Goal: Communication & Community: Answer question/provide support

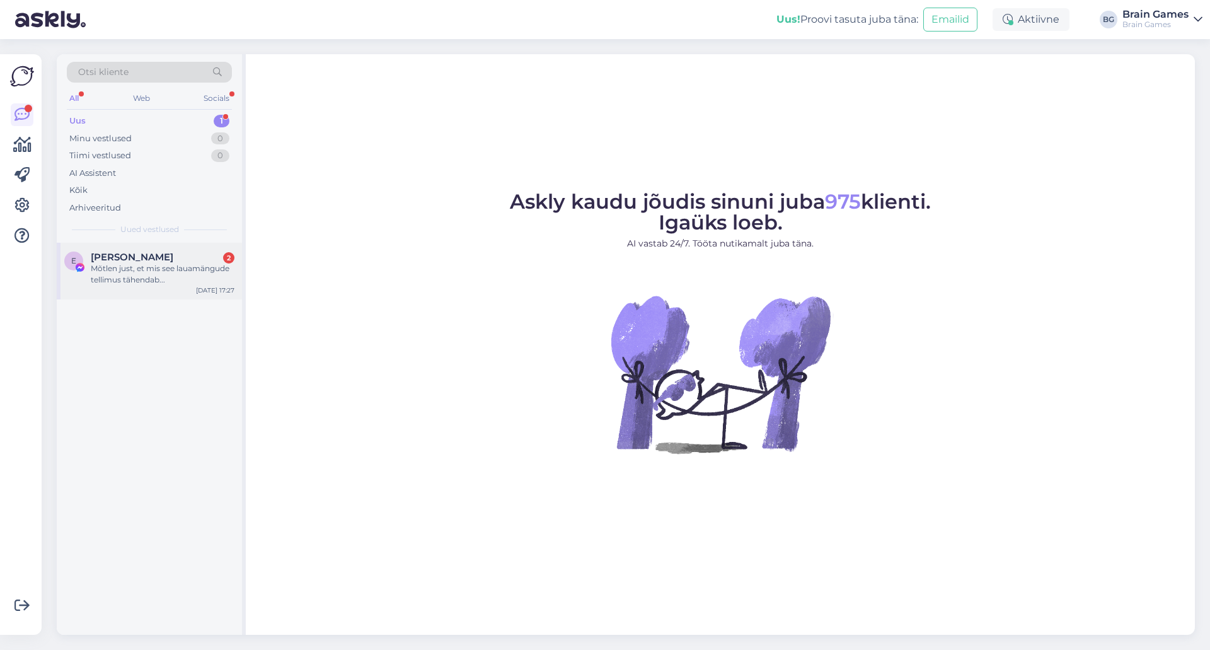
click at [168, 283] on div "Mõtlen just, et mis see lauamängude tellimus tähendab..." at bounding box center [163, 274] width 144 height 23
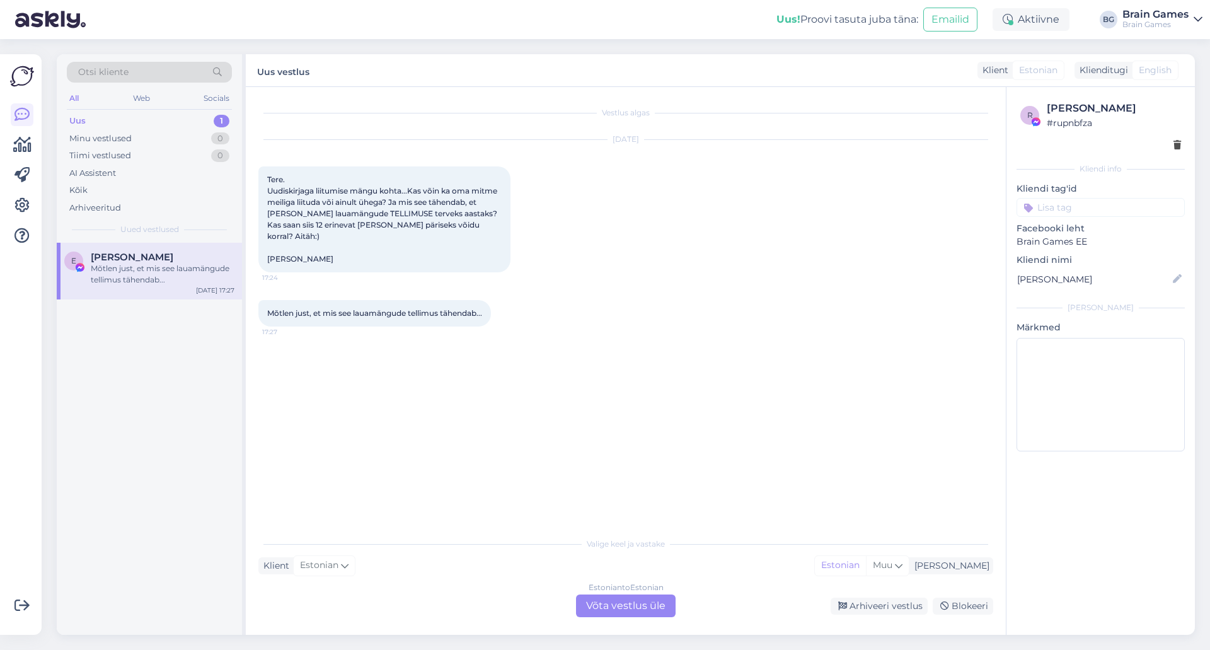
click at [708, 345] on div "Vestlus algas [DATE] Tere. Uudiskirjaga liitumise mängu kohta...Kas võin ka oma…" at bounding box center [631, 310] width 746 height 420
click at [615, 430] on div "Vestlus algas [DATE] Tere. Uudiskirjaga liitumise mängu kohta...Kas võin ka oma…" at bounding box center [631, 310] width 746 height 420
click at [641, 601] on div "Estonian to Estonian Võta vestlus üle" at bounding box center [626, 605] width 100 height 23
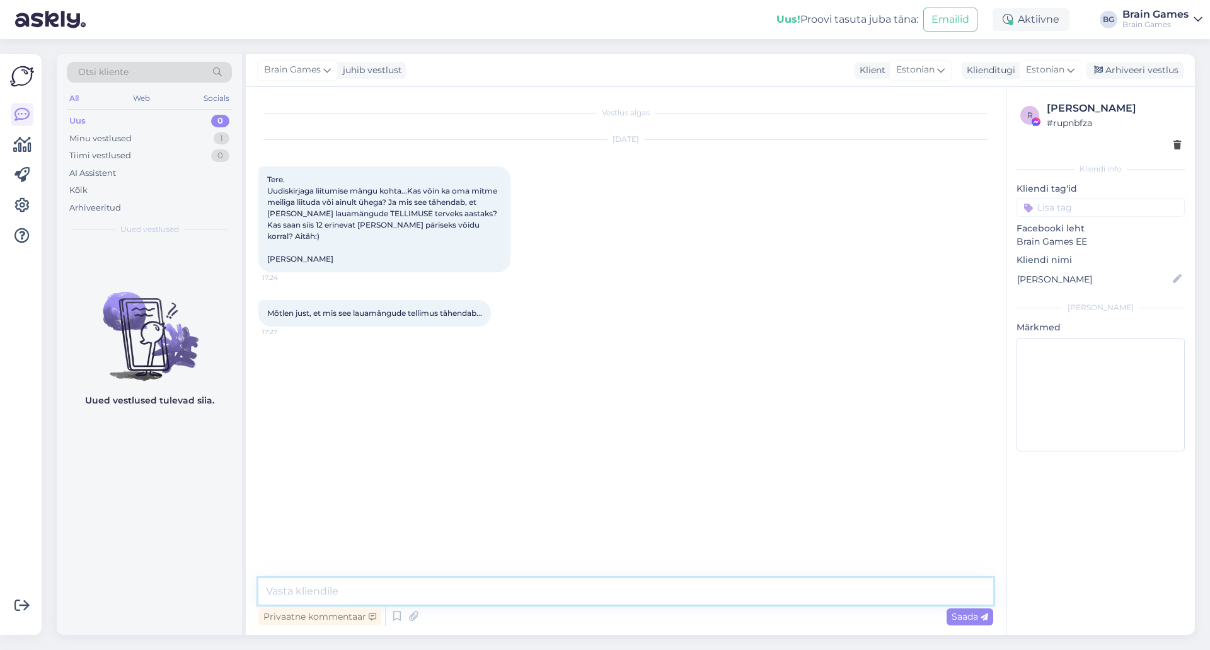
click at [639, 596] on textarea at bounding box center [625, 591] width 735 height 26
paste textarea "Üheaastane lauamängude tellimus: võimalus [PERSON_NAME] kõik Brain Gamesi uued …"
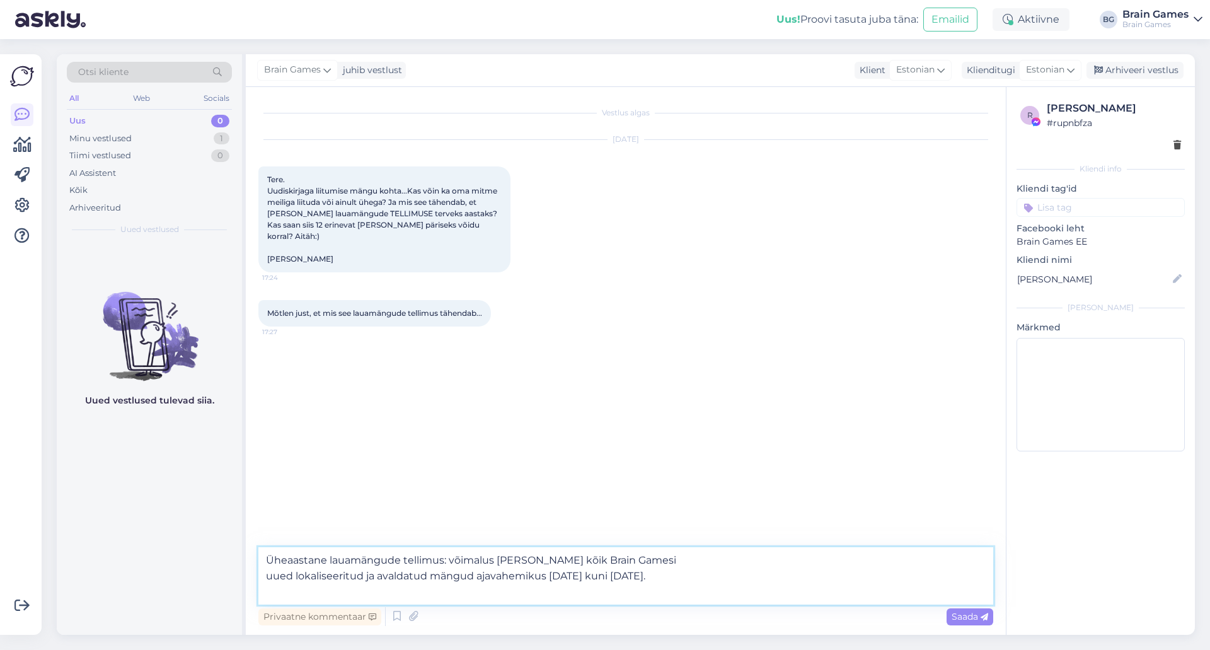
click at [658, 552] on textarea "Üheaastane lauamängude tellimus: võimalus [PERSON_NAME] kõik Brain Gamesi uued …" at bounding box center [625, 575] width 735 height 57
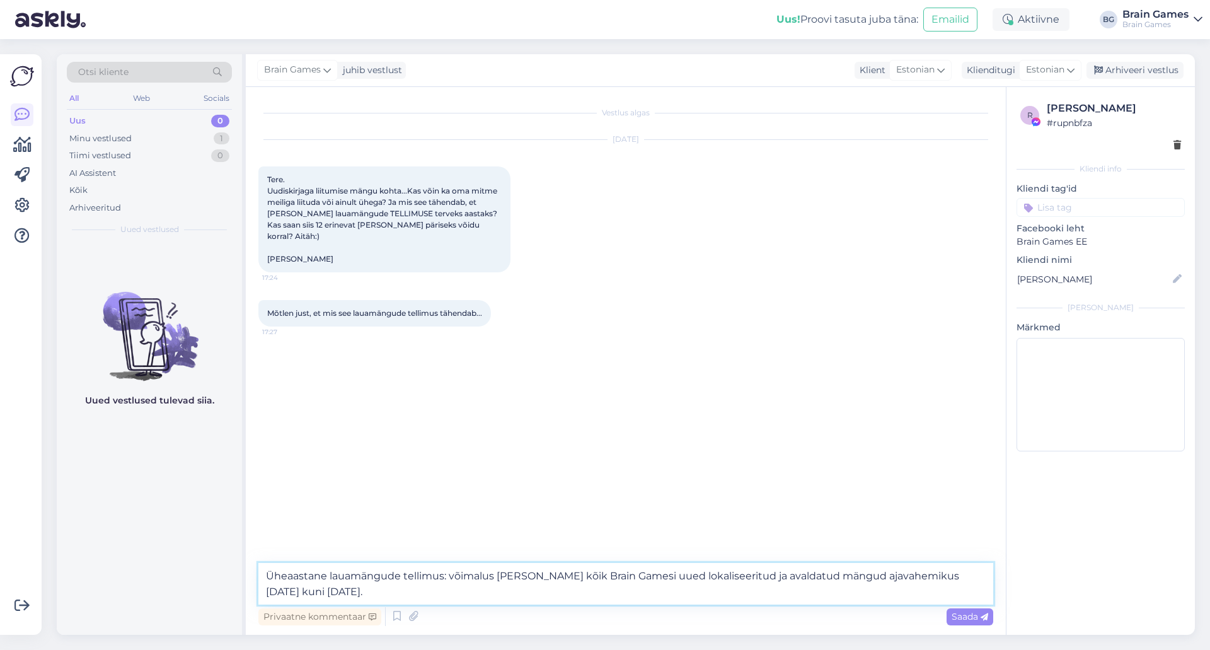
click at [976, 580] on textarea "Üheaastane lauamängude tellimus: võimalus [PERSON_NAME] kõik Brain Gamesi uued …" at bounding box center [625, 584] width 735 height 42
click at [473, 597] on textarea "Üheaastane lauamängude tellimus: võimalus [PERSON_NAME] kõik Brain Gamesi uued …" at bounding box center [625, 584] width 735 height 42
click at [399, 592] on textarea "Üheaastane lauamängude tellimus: võimalus [PERSON_NAME] kõik Brain Gamesi uued …" at bounding box center [625, 584] width 735 height 42
paste textarea "Tellimuse koguväärtus ~ 300 eurot."
click at [585, 597] on textarea "Üheaastane lauamängude tellimus: võimalus [PERSON_NAME] kõik Brain Gamesi uued …" at bounding box center [625, 584] width 735 height 42
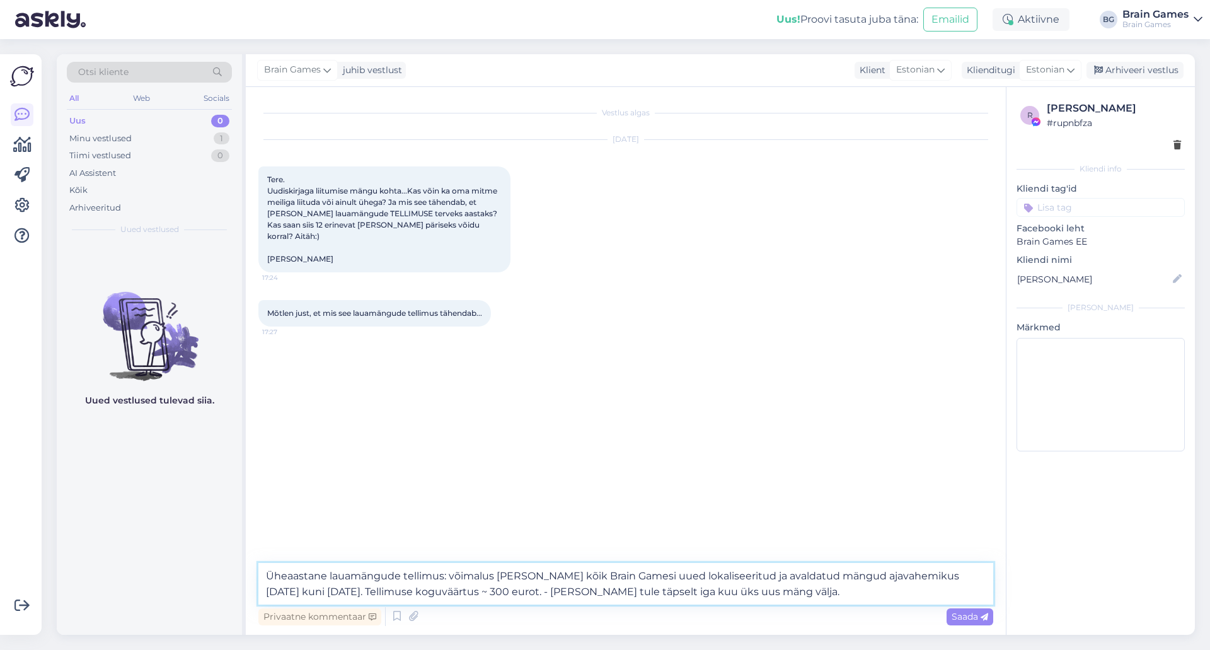
drag, startPoint x: 266, startPoint y: 576, endPoint x: 278, endPoint y: 593, distance: 20.8
click at [265, 576] on textarea "Üheaastane lauamängude tellimus: võimalus [PERSON_NAME] kõik Brain Gamesi uued …" at bounding box center [625, 584] width 735 height 42
click at [265, 574] on textarea "Tere! Reeglites on täpsustatud, mida tähendab lauamängude tellimus: Üheaastane …" at bounding box center [625, 575] width 735 height 57
drag, startPoint x: 575, startPoint y: 591, endPoint x: 856, endPoint y: 598, distance: 280.4
click at [856, 598] on textarea "Tere! Reeglites on täpsustatud, mida tähendab lauamängude tellimus: 6.3. Üheaas…" at bounding box center [625, 575] width 735 height 57
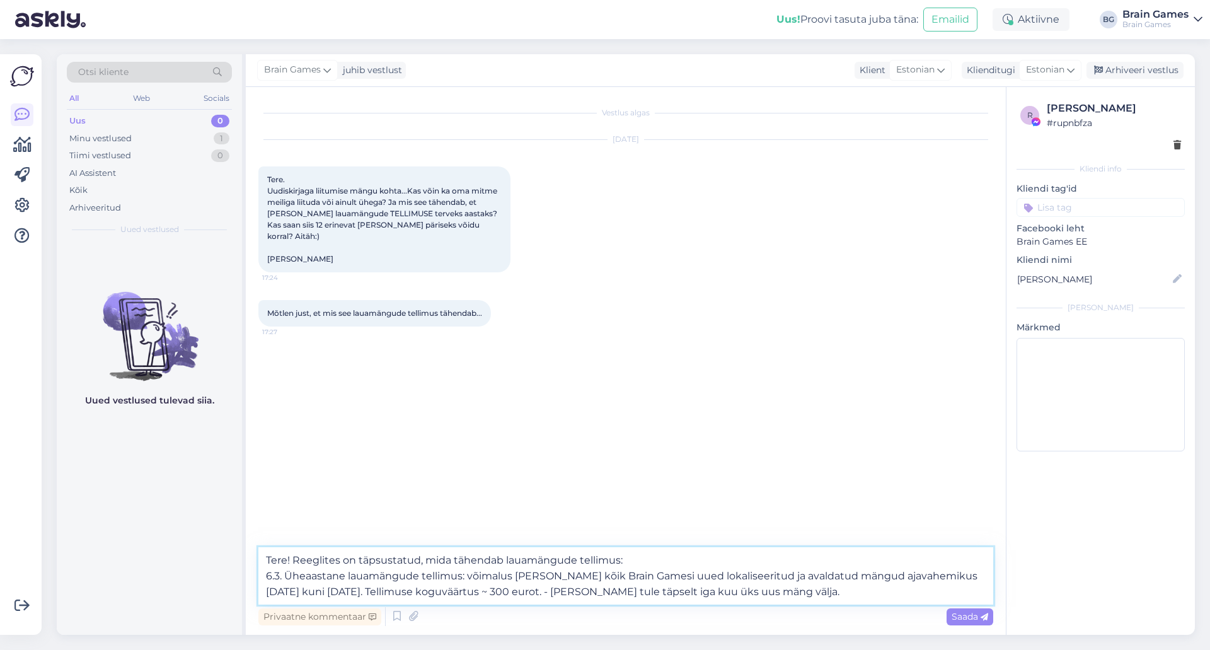
type textarea "Tere! Reeglites on täpsustatud, mida tähendab lauamängude tellimus: 6.3. Üheaas…"
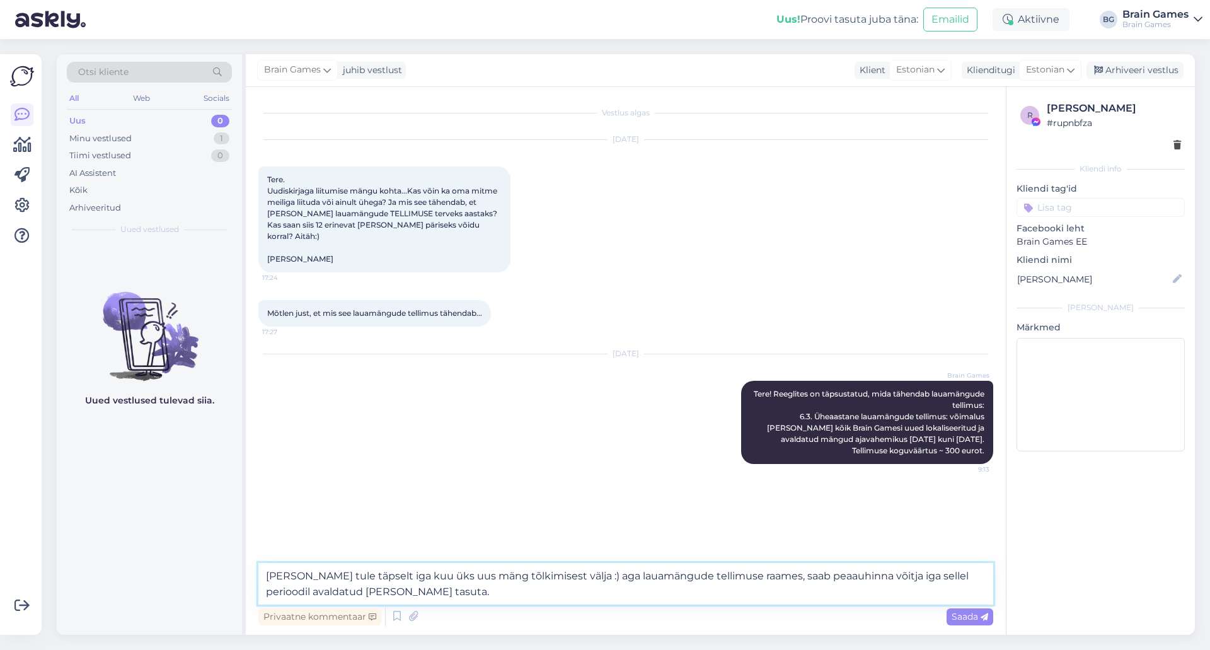
click at [750, 578] on textarea "[PERSON_NAME] tule täpselt iga kuu üks uus mäng tõlkimisest välja :) aga lauamä…" at bounding box center [625, 584] width 735 height 42
type textarea "[PERSON_NAME] tule täpselt iga kuu üks uus mäng tõlkimisest välja :) aga lauamä…"
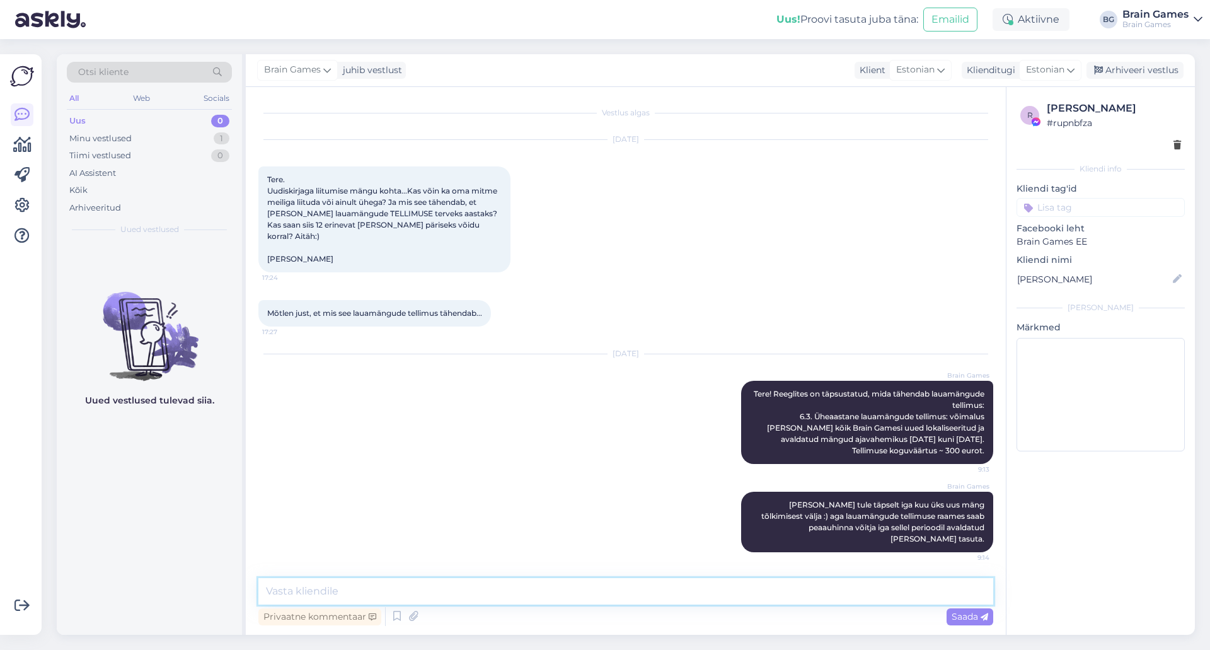
click at [496, 583] on textarea at bounding box center [625, 591] width 735 height 26
type textarea "R"
type textarea "Kui Teil on mitu emaili, siis ei [PERSON_NAME] iga emailiga liitumist."
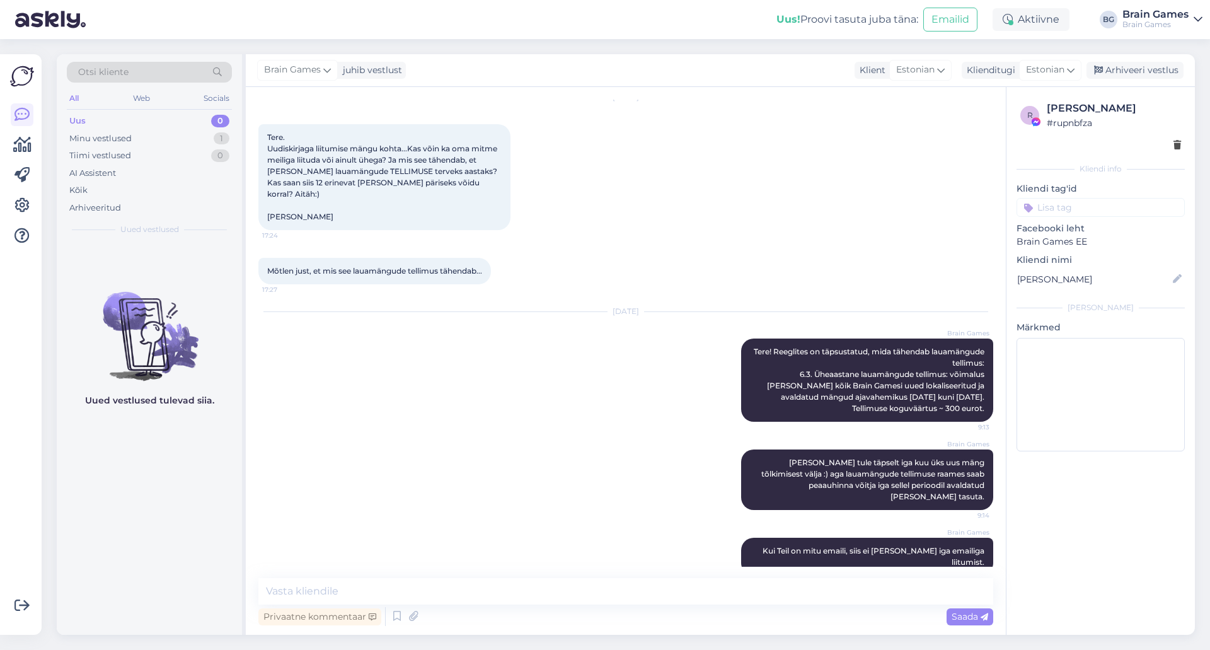
click at [686, 174] on div "[DATE] Tere. Uudiskirjaga liitumise mängu kohta...Kas võin ka oma mitme meiliga…" at bounding box center [625, 164] width 735 height 160
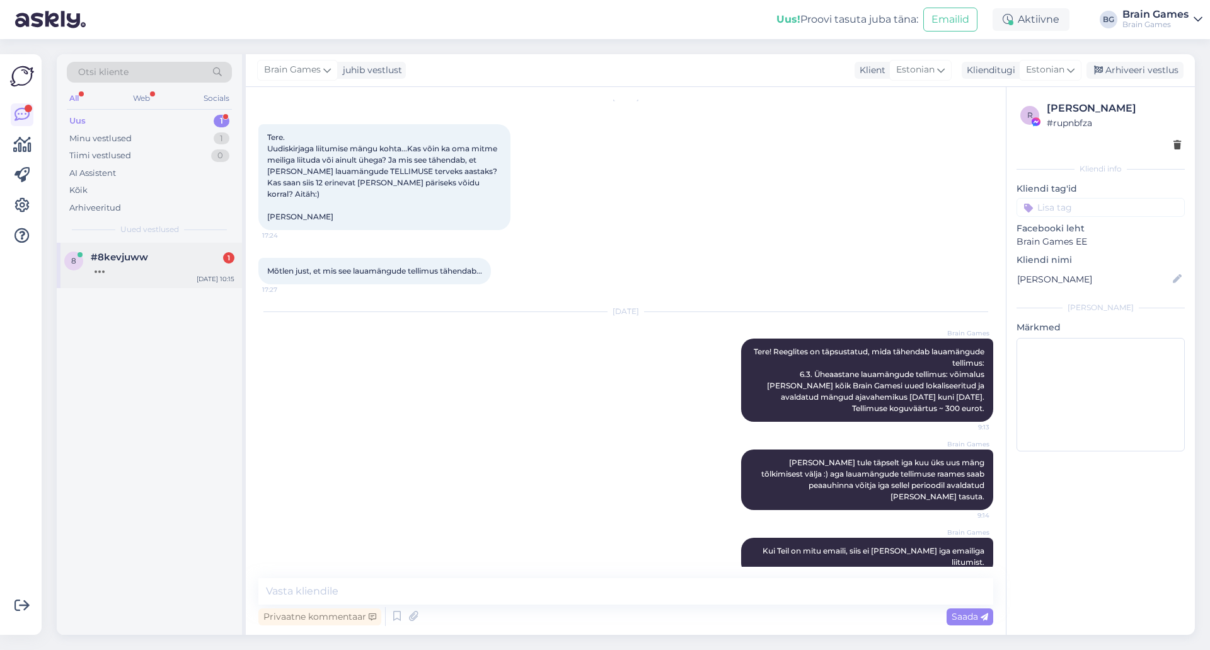
click at [136, 268] on div at bounding box center [163, 268] width 144 height 11
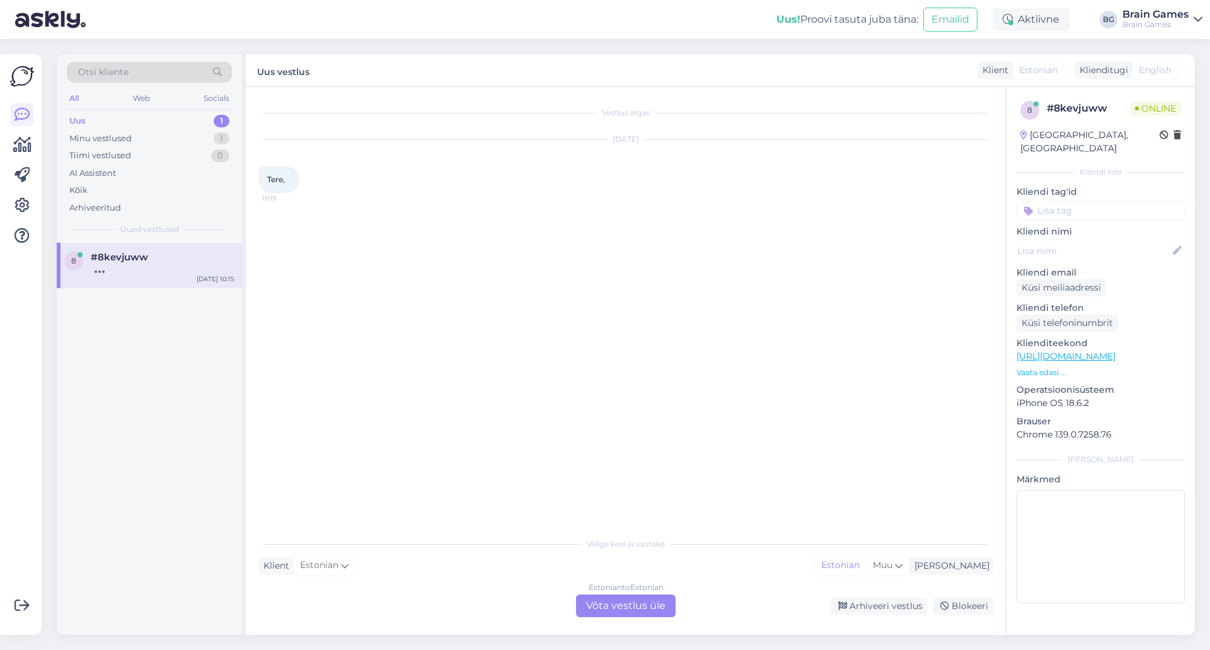
scroll to position [0, 0]
click at [614, 600] on div "Estonian to Estonian Võta vestlus üle" at bounding box center [626, 605] width 100 height 23
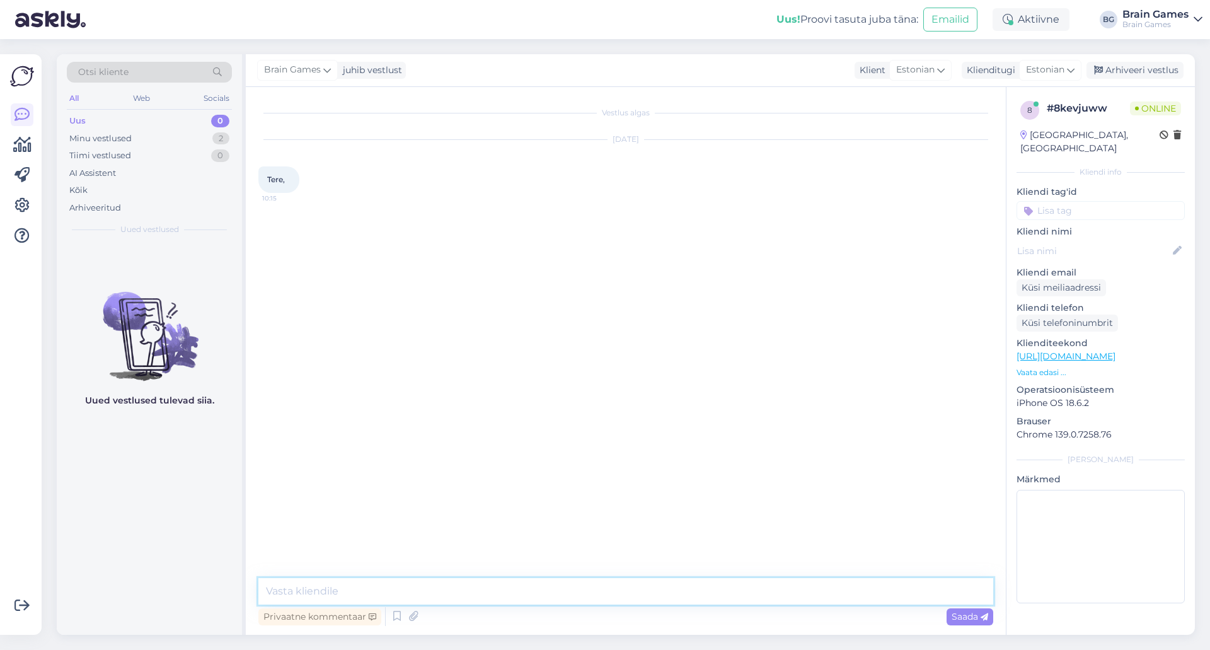
click at [621, 597] on textarea at bounding box center [625, 591] width 735 height 26
type textarea "Tere!"
click at [1027, 367] on p "Vaata edasi ..." at bounding box center [1100, 372] width 168 height 11
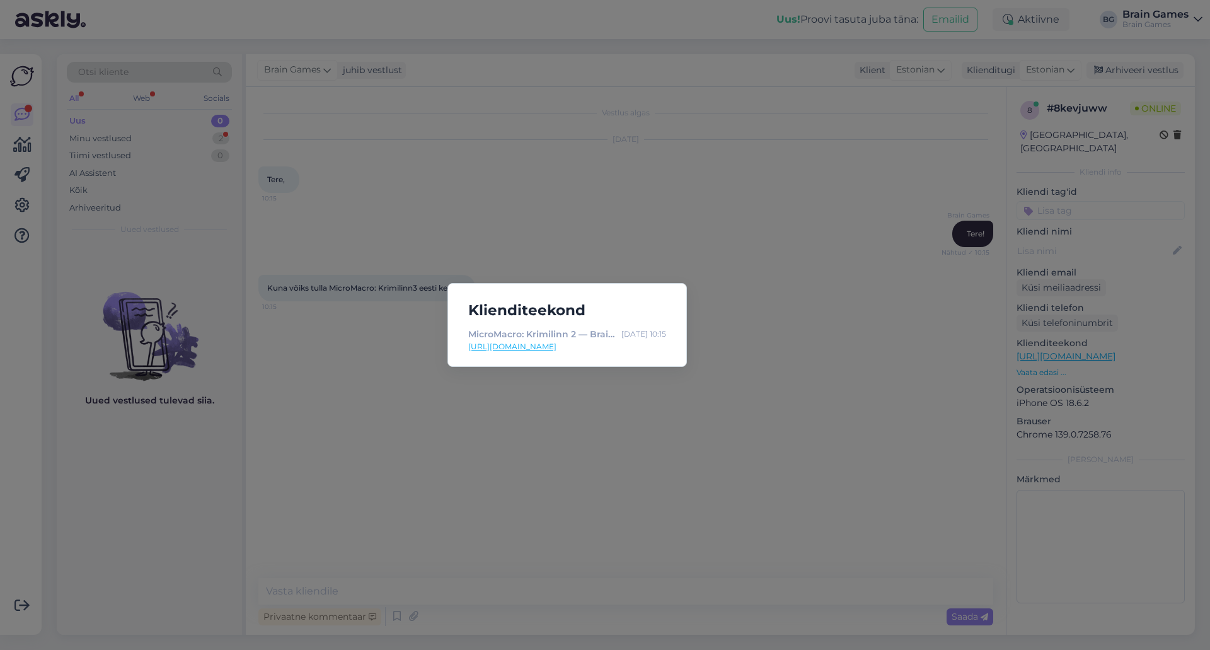
click at [827, 394] on div "Klienditeekond MicroMacro: Krimilinn 2 — Brain Games OÜ [DATE] 10:15 [URL][DOMA…" at bounding box center [605, 325] width 1210 height 650
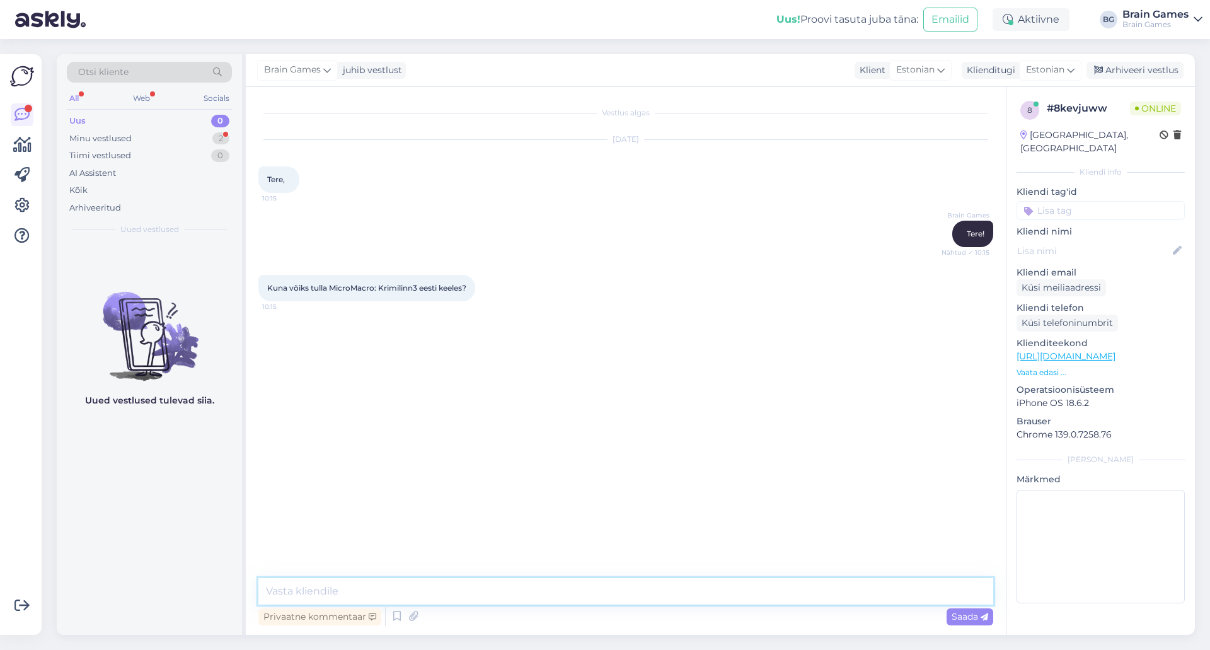
click at [701, 590] on textarea at bounding box center [625, 591] width 735 height 26
type textarea "Praeguse seisuga ei [PERSON_NAME] meie tõlkeprojektidesse võetud, seega ei oska…"
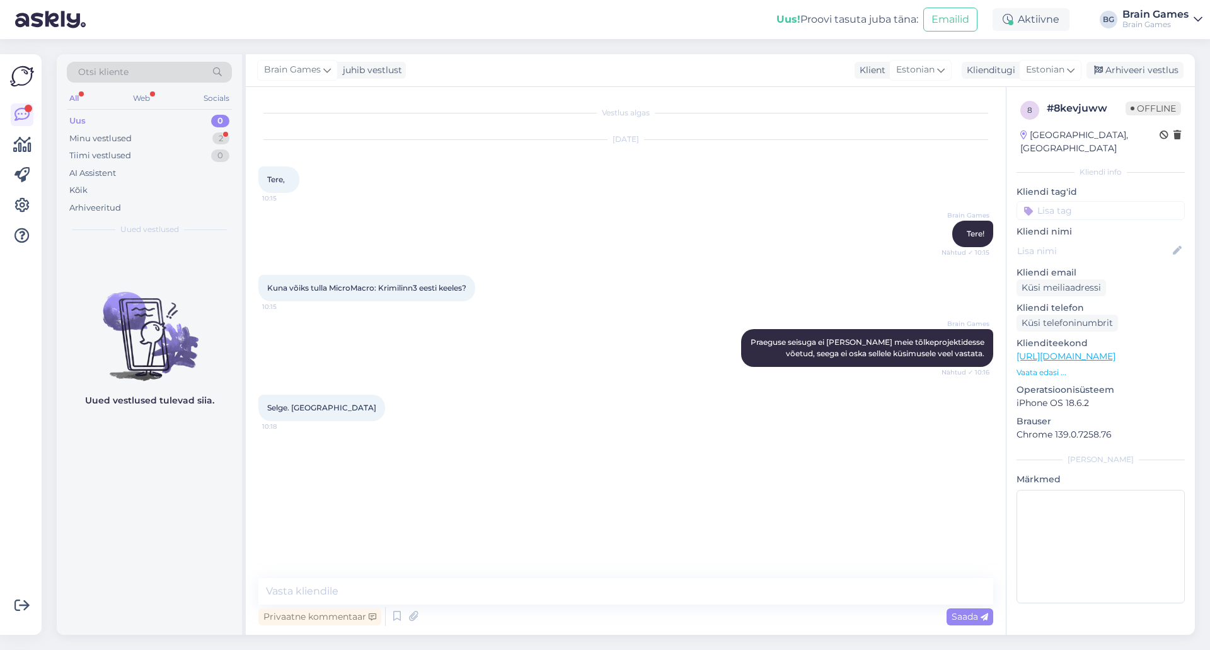
drag, startPoint x: 444, startPoint y: 469, endPoint x: 448, endPoint y: 565, distance: 96.5
click at [444, 470] on div "Vestlus algas [DATE] Tere, 10:15 Brain Games Tere! Nähtud ✓ 10:15 Kuna võiks tu…" at bounding box center [631, 333] width 746 height 467
click at [458, 602] on textarea at bounding box center [625, 591] width 735 height 26
type textarea "Pole tänu väärt :)"
click at [108, 130] on div "Minu vestlused 2" at bounding box center [149, 139] width 165 height 18
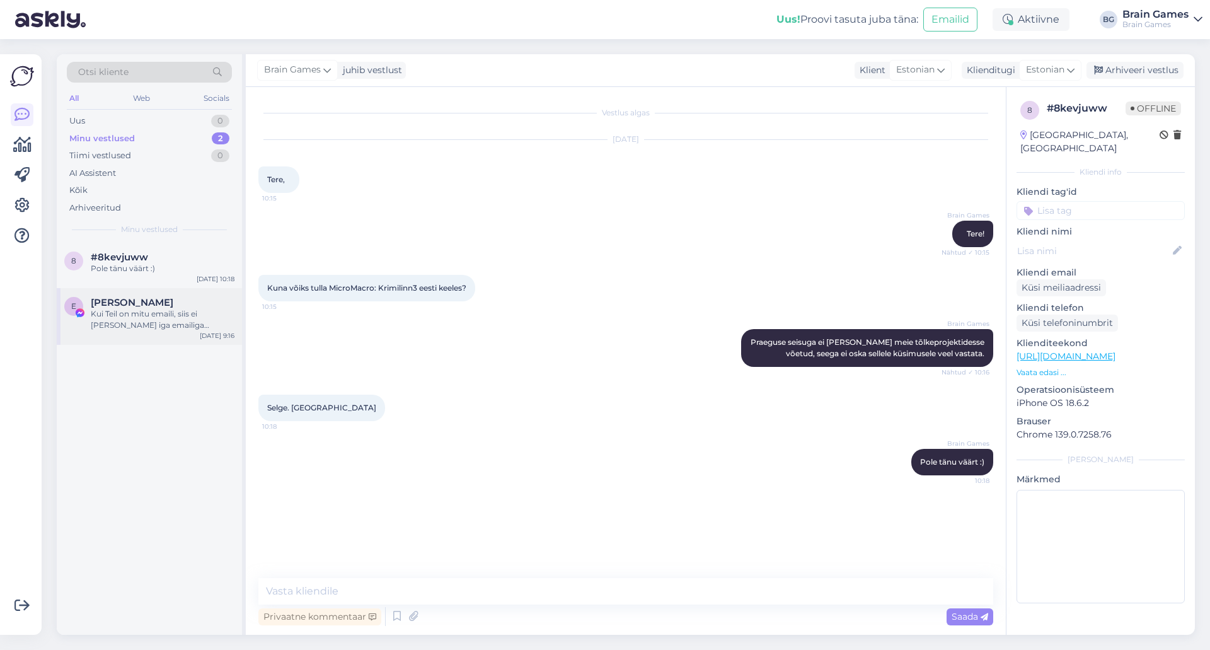
click at [159, 327] on div "Kui Teil on mitu emaili, siis ei [PERSON_NAME] iga emailiga liitumist." at bounding box center [163, 319] width 144 height 23
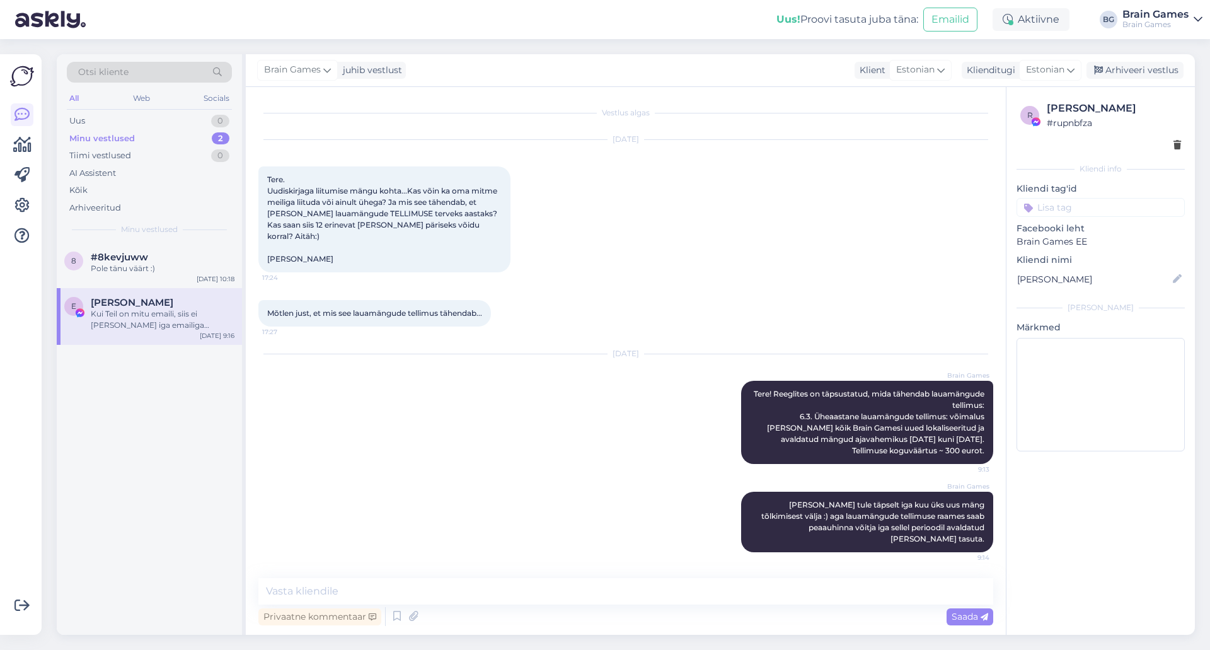
scroll to position [42, 0]
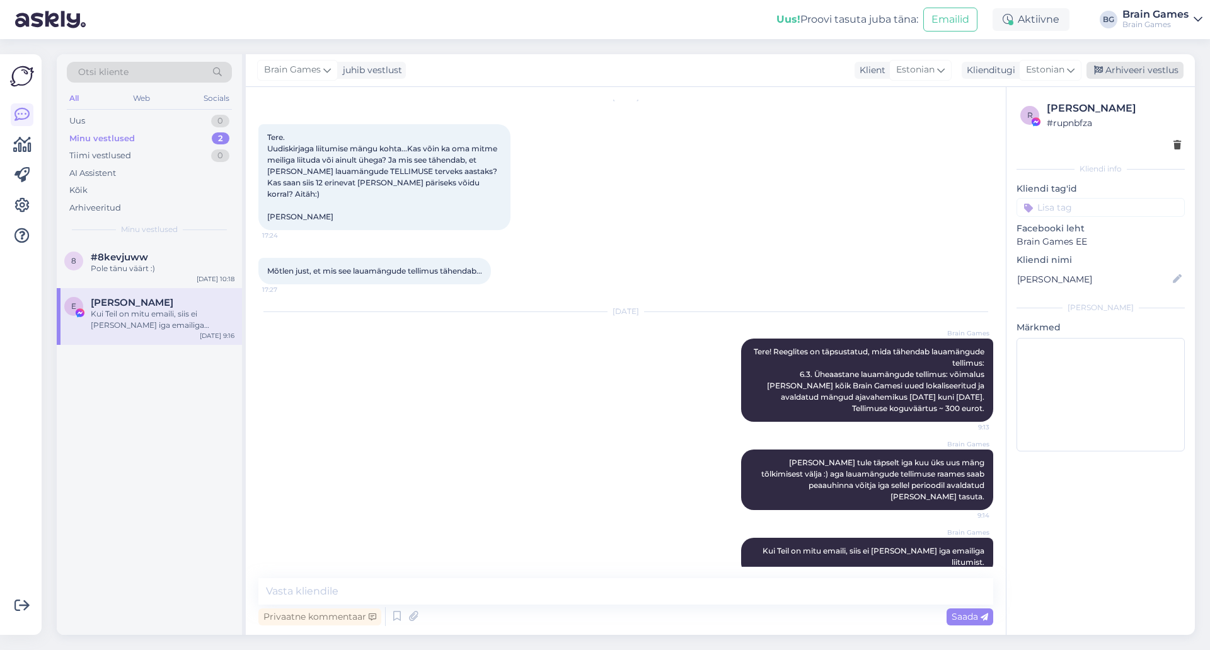
click at [1122, 73] on div "Arhiveeri vestlus" at bounding box center [1134, 70] width 97 height 17
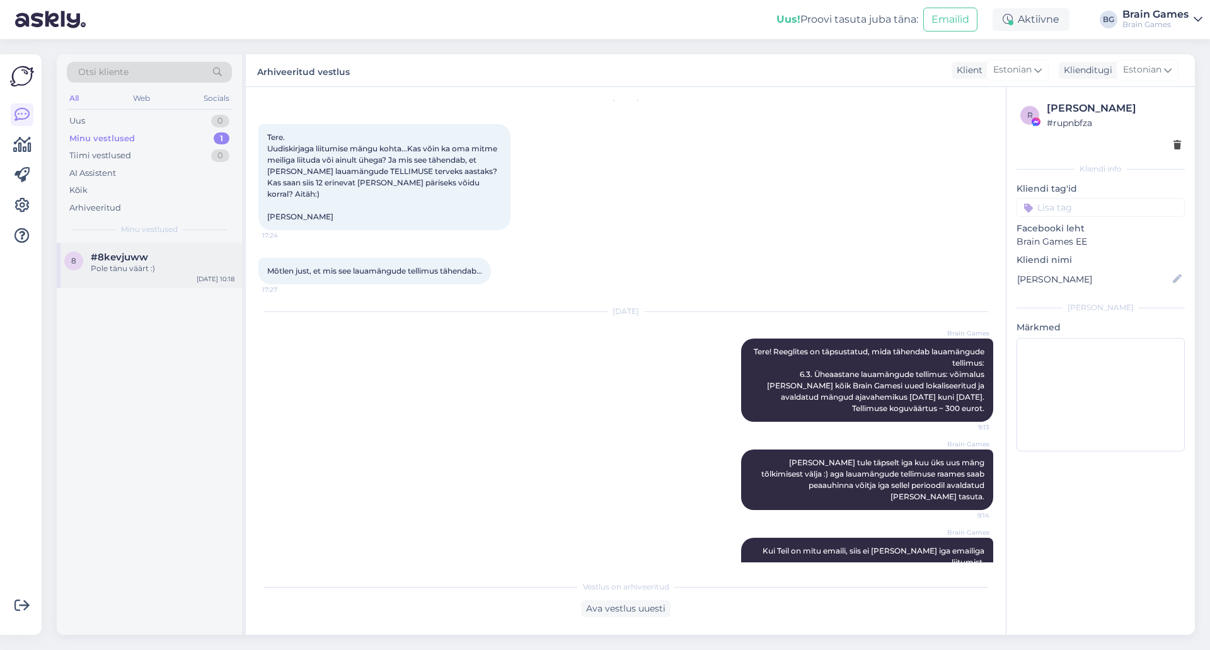
click at [179, 266] on div "Pole tänu väärt :)" at bounding box center [163, 268] width 144 height 11
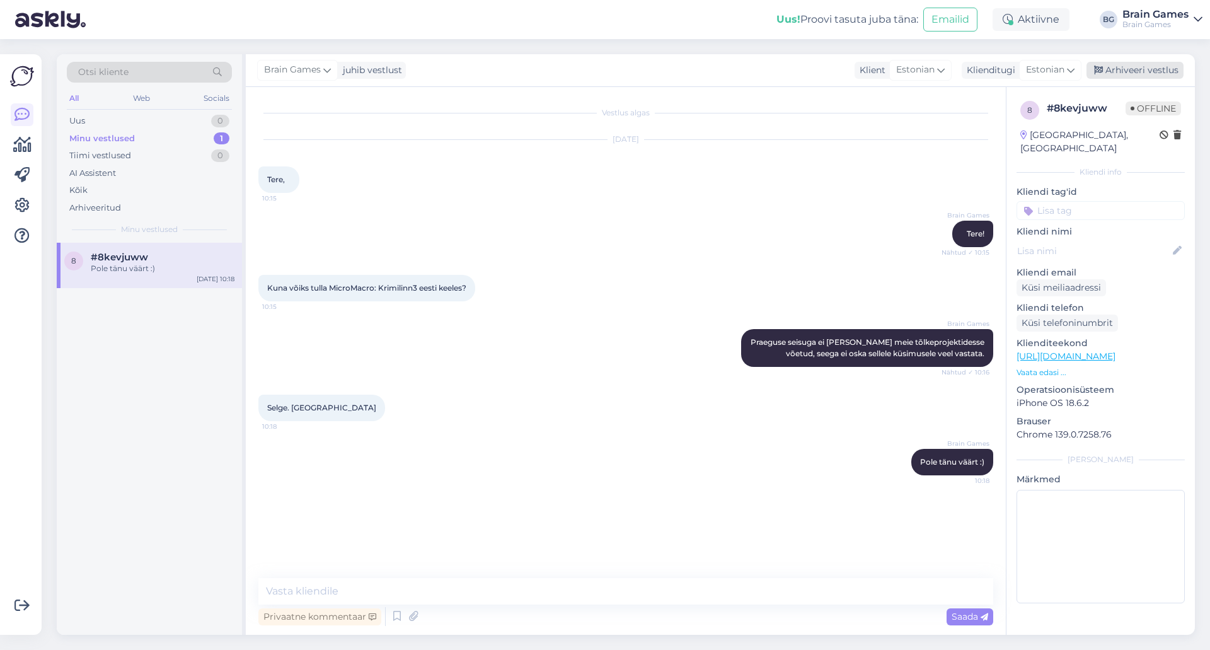
click at [1112, 72] on div "Arhiveeri vestlus" at bounding box center [1134, 70] width 97 height 17
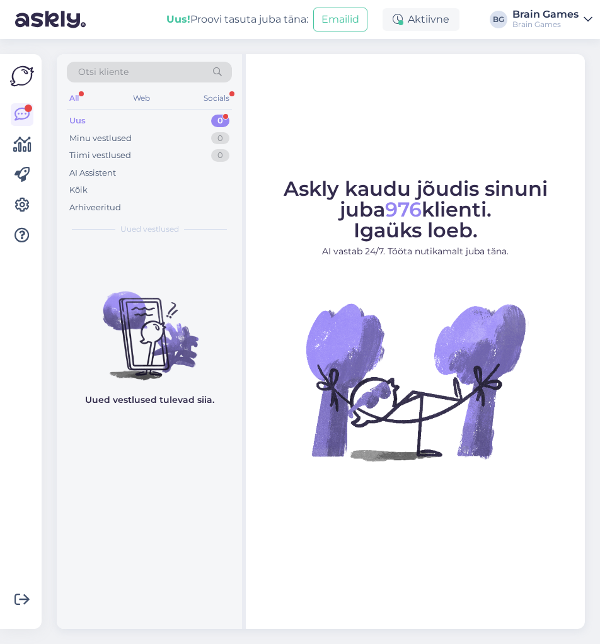
click at [249, 275] on div "Askly kaudu jõudis sinuni juba 976 klienti. Igaüks loeb. AI vastab 24/7. Tööta …" at bounding box center [415, 341] width 339 height 575
click at [107, 129] on div "Uus 0" at bounding box center [149, 121] width 165 height 18
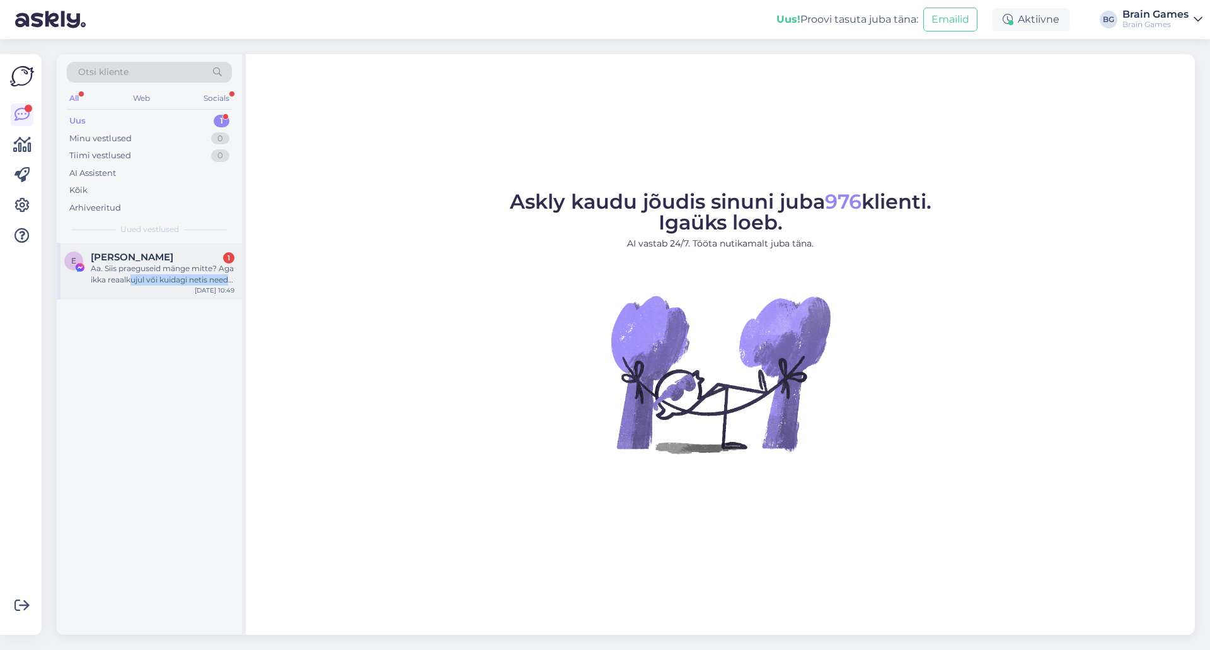
click at [133, 285] on div "E Eva-Maria Virnas 1 Aa. Siis praeguseid mänge mitte? Aga ikka reaalkujul või k…" at bounding box center [149, 271] width 185 height 57
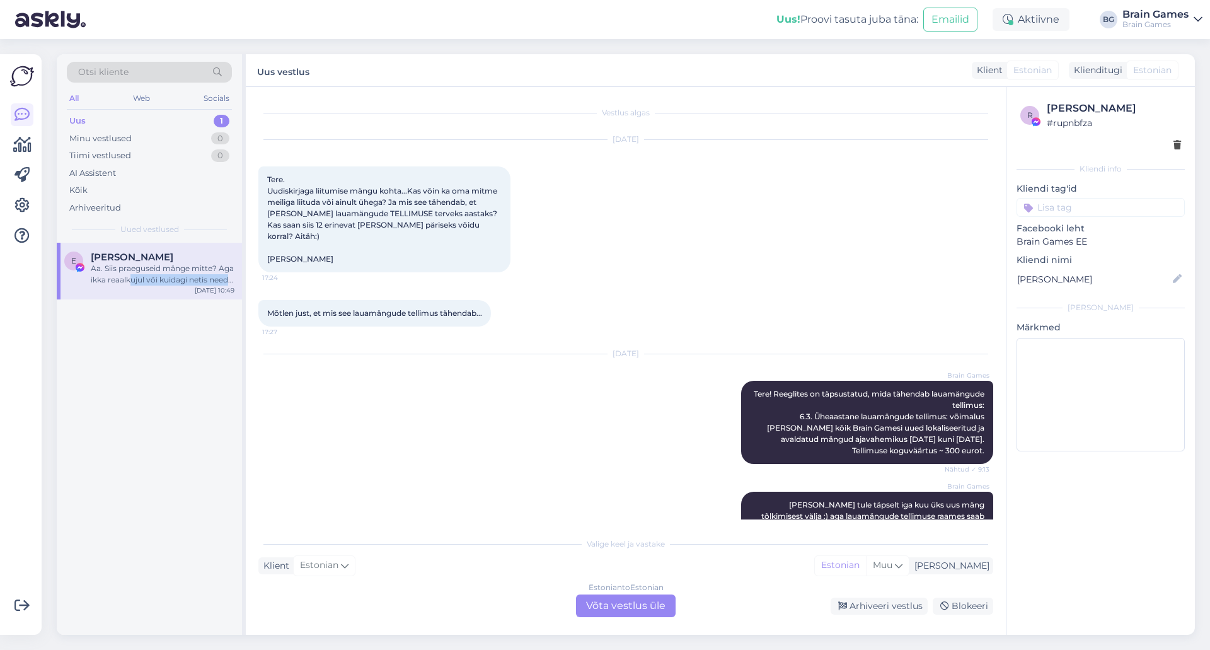
scroll to position [155, 0]
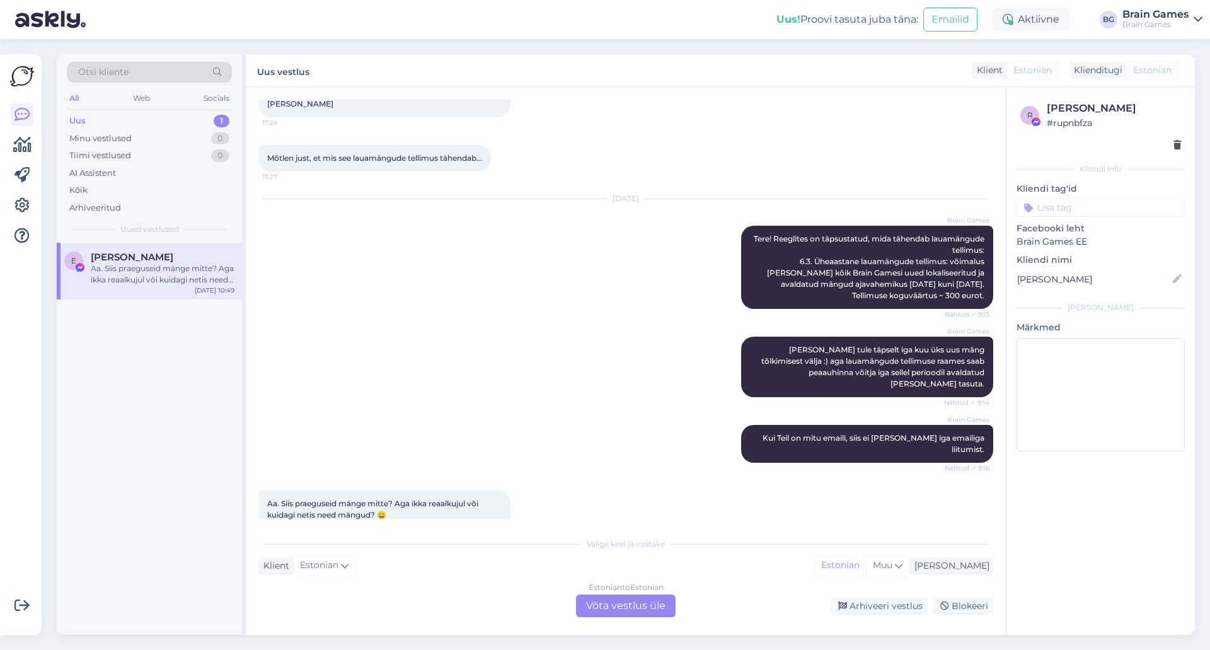
click at [440, 368] on div "Brain Games Meil ei tule täpselt iga kuu üks uus mäng tõlkimisest välja :) aga …" at bounding box center [625, 367] width 735 height 88
click at [635, 610] on div "Estonian to Estonian Võta vestlus üle" at bounding box center [626, 605] width 100 height 23
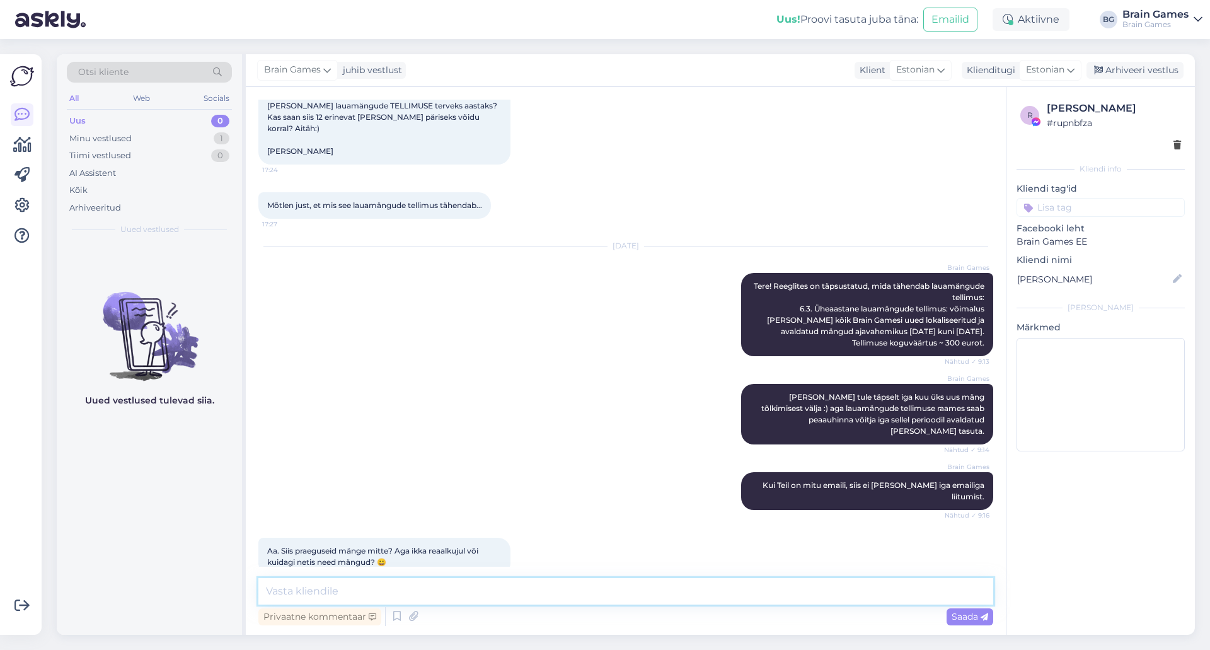
click at [633, 597] on textarea at bounding box center [625, 591] width 735 height 26
type textarea "M"
type textarea "Meil on ikka füüsilised lauamängud :)"
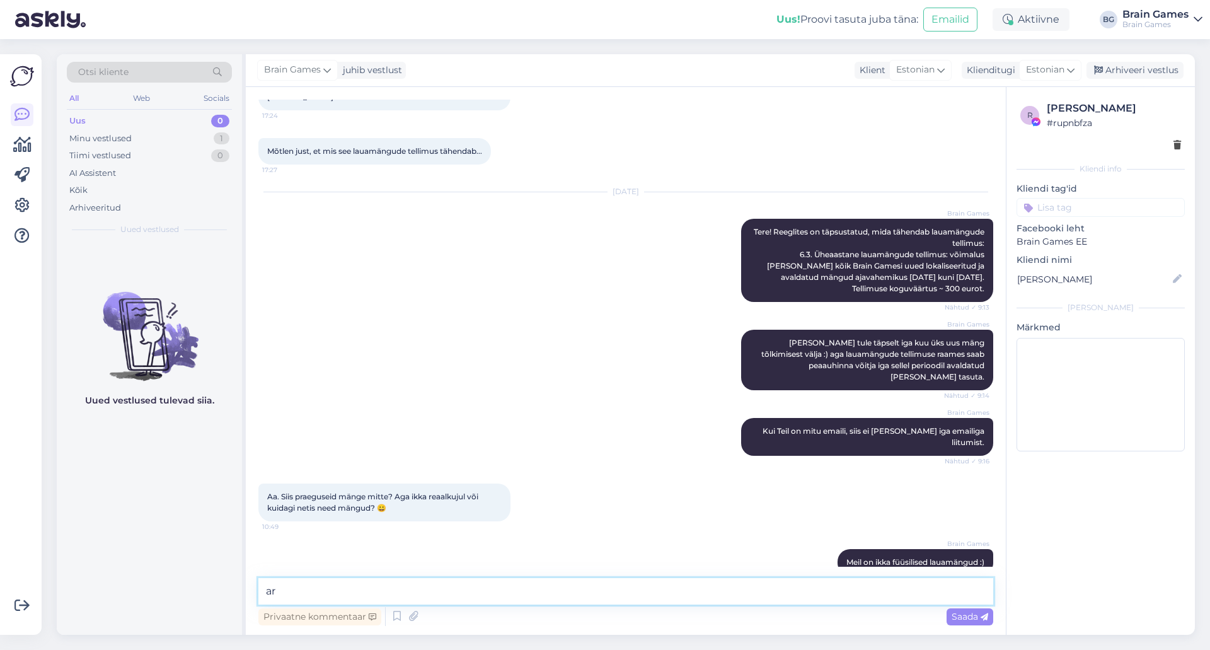
type textarea "a"
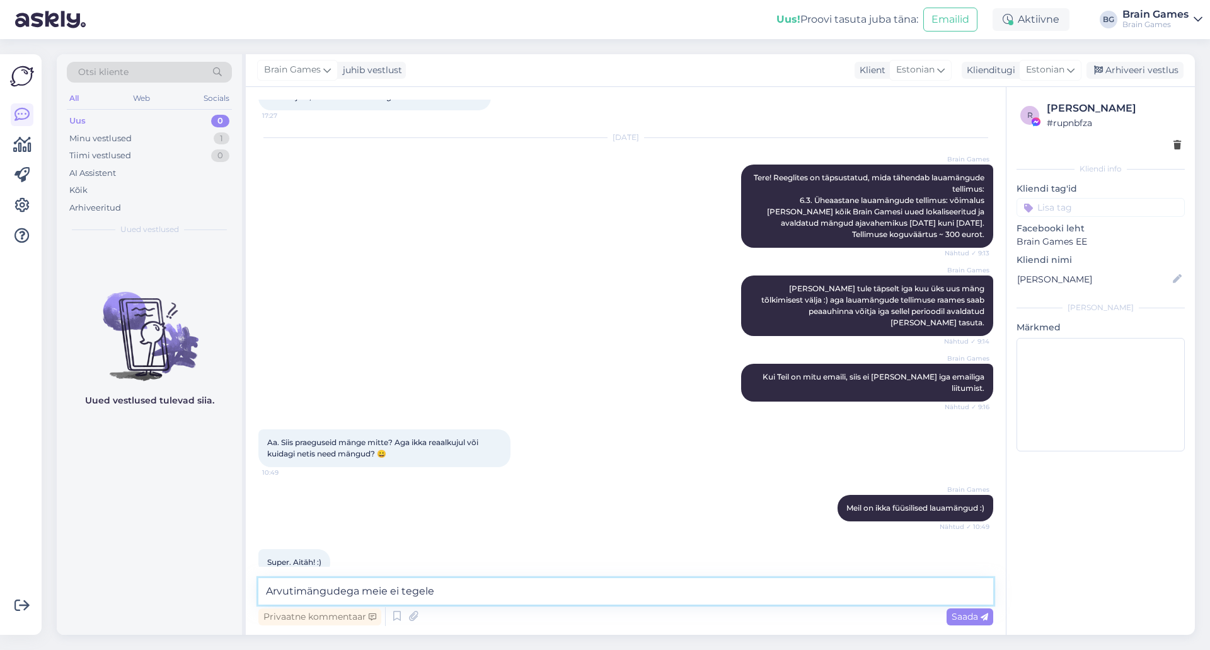
type textarea "Arvutimängudega meie ei tegele."
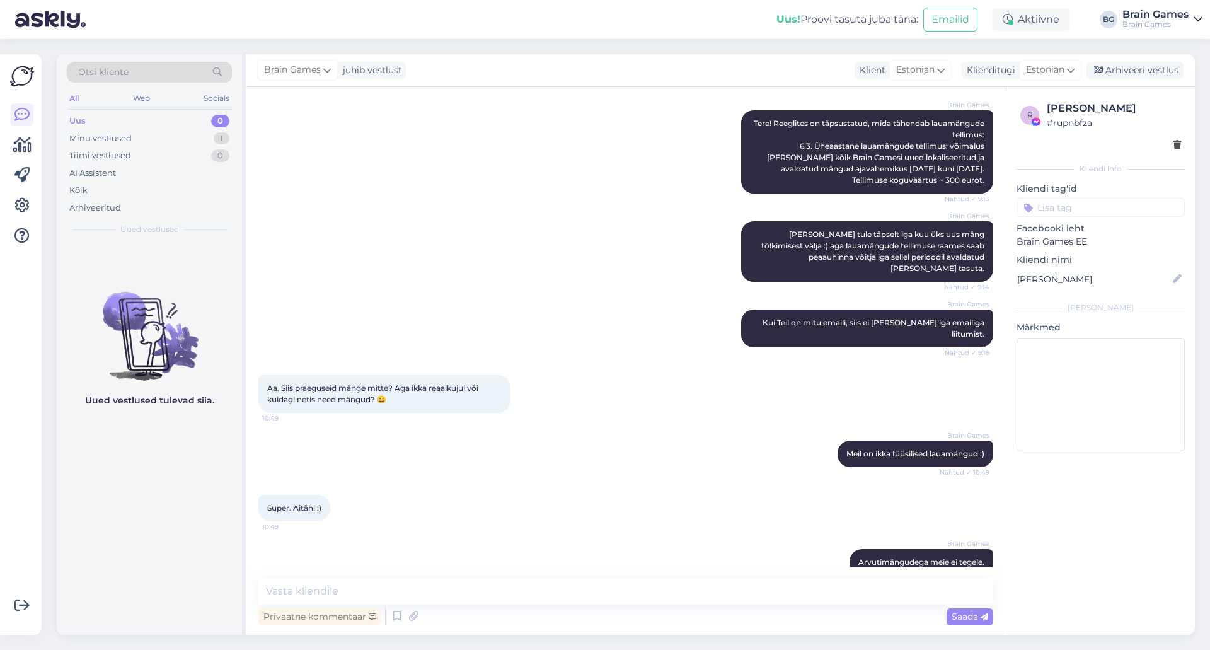
click at [656, 535] on div "Brain Games Arvutimängudega meie ei tegele. Nähtud ✓ 10:49" at bounding box center [625, 562] width 735 height 54
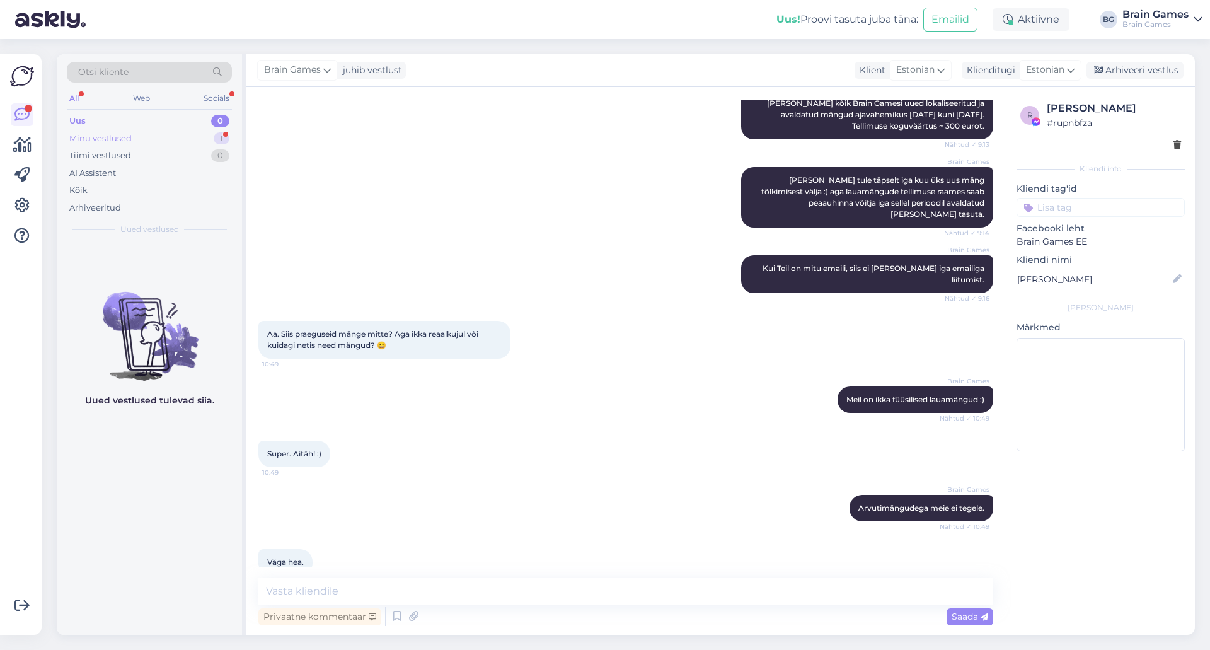
click at [123, 139] on div "Minu vestlused" at bounding box center [100, 138] width 62 height 13
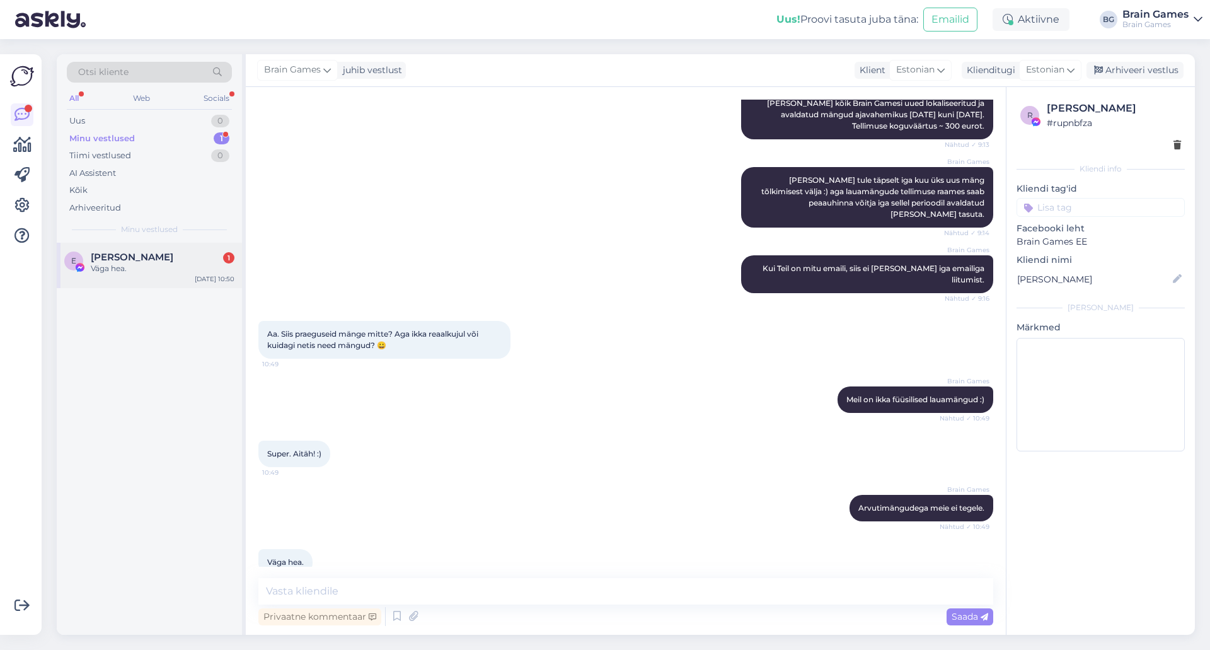
click at [137, 269] on div "Väga hea." at bounding box center [163, 268] width 144 height 11
click at [518, 443] on div "Super. Aitäh! :) 10:49" at bounding box center [625, 453] width 735 height 54
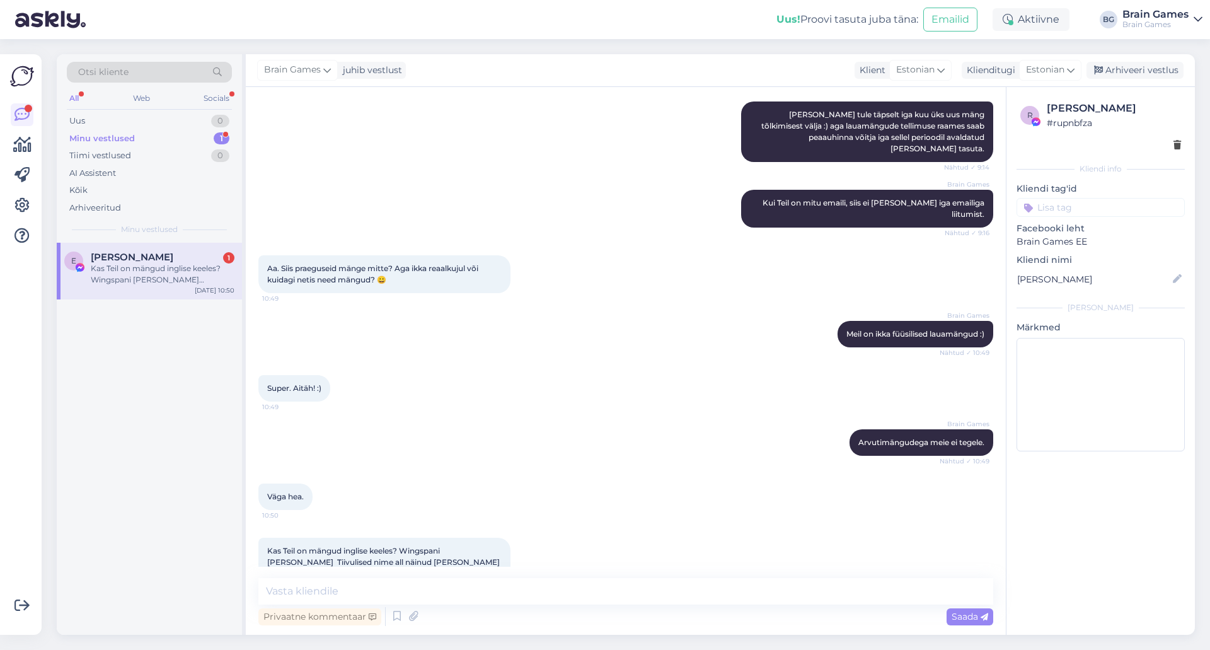
click at [609, 434] on div "Brain Games Arvutimängudega meie ei tegele. Nähtud ✓ 10:49" at bounding box center [625, 442] width 735 height 54
click at [481, 587] on textarea at bounding box center [625, 591] width 735 height 26
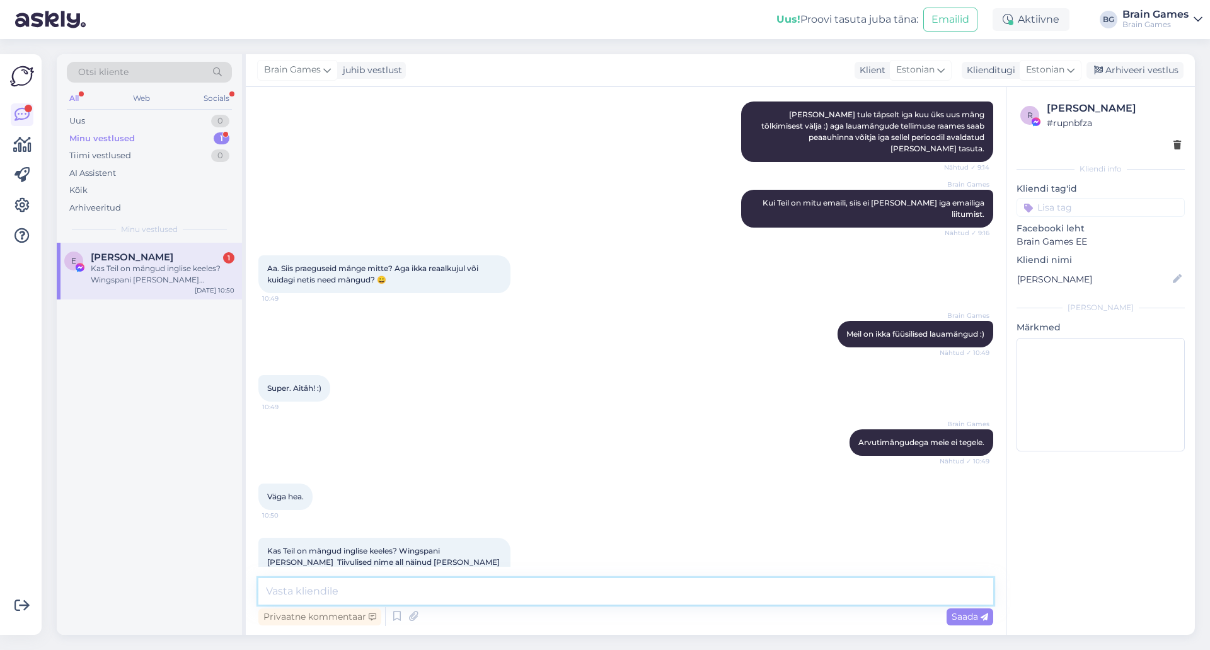
click at [481, 587] on textarea at bounding box center [625, 591] width 735 height 26
type textarea "Meie kirjastatud mängud on eestikeelesed."
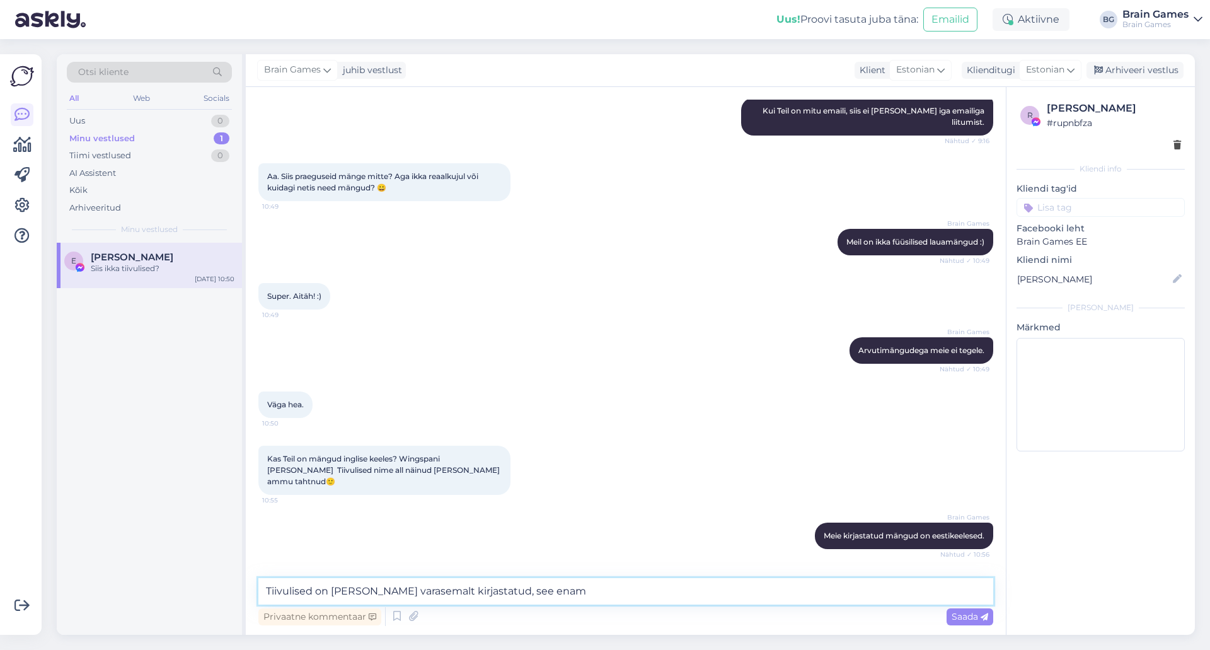
scroll to position [498, 0]
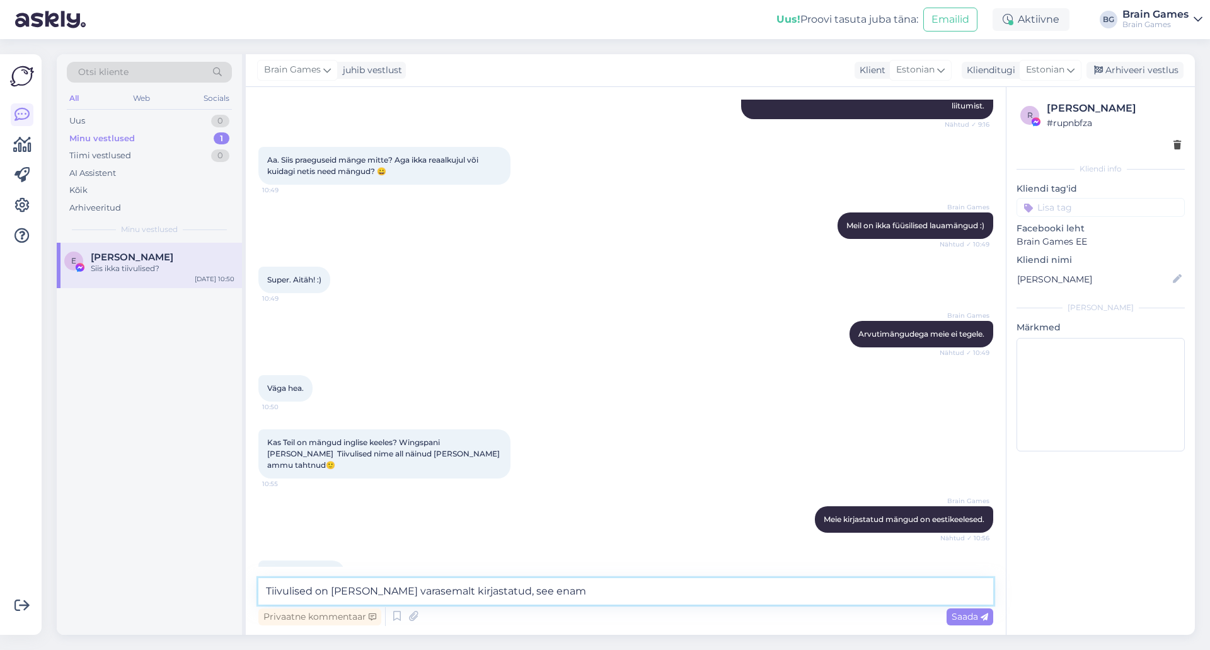
drag, startPoint x: 493, startPoint y: 592, endPoint x: 582, endPoint y: 595, distance: 88.9
click at [582, 595] on textarea "Tiivulised on meil juba varasemalt kirjastatud, see enam" at bounding box center [625, 591] width 735 height 26
type textarea "Tiivulised on meil juba varasemalt kirjastatud. Kui räägite ikka veel auhindade…"
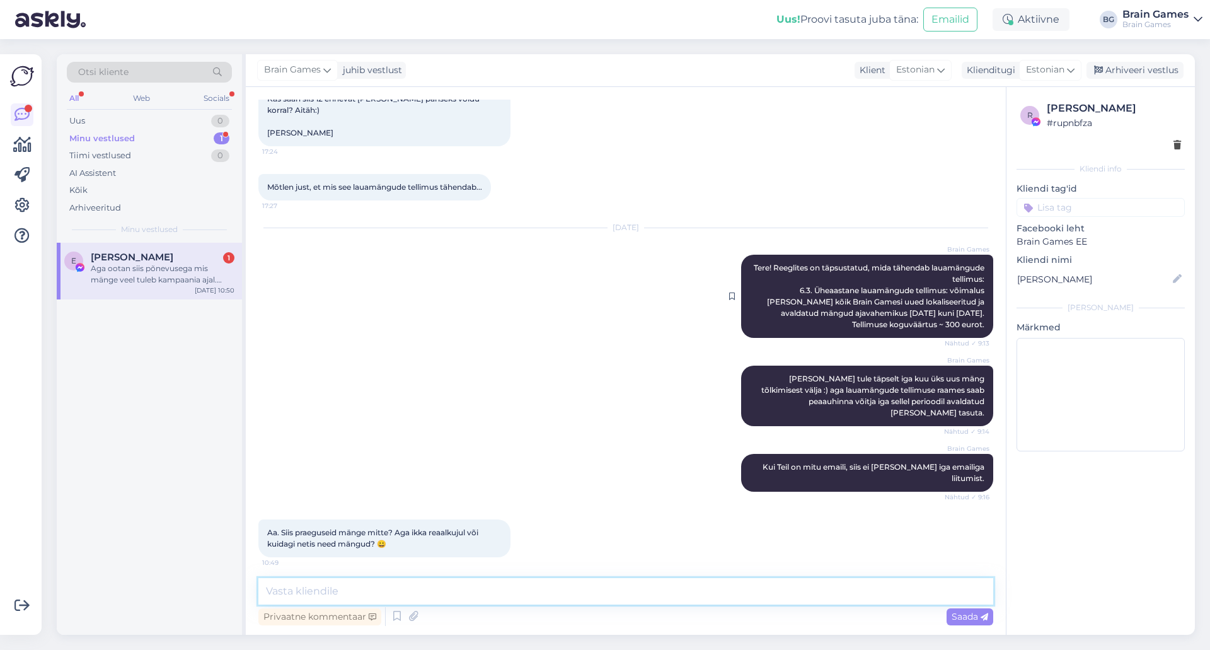
scroll to position [629, 0]
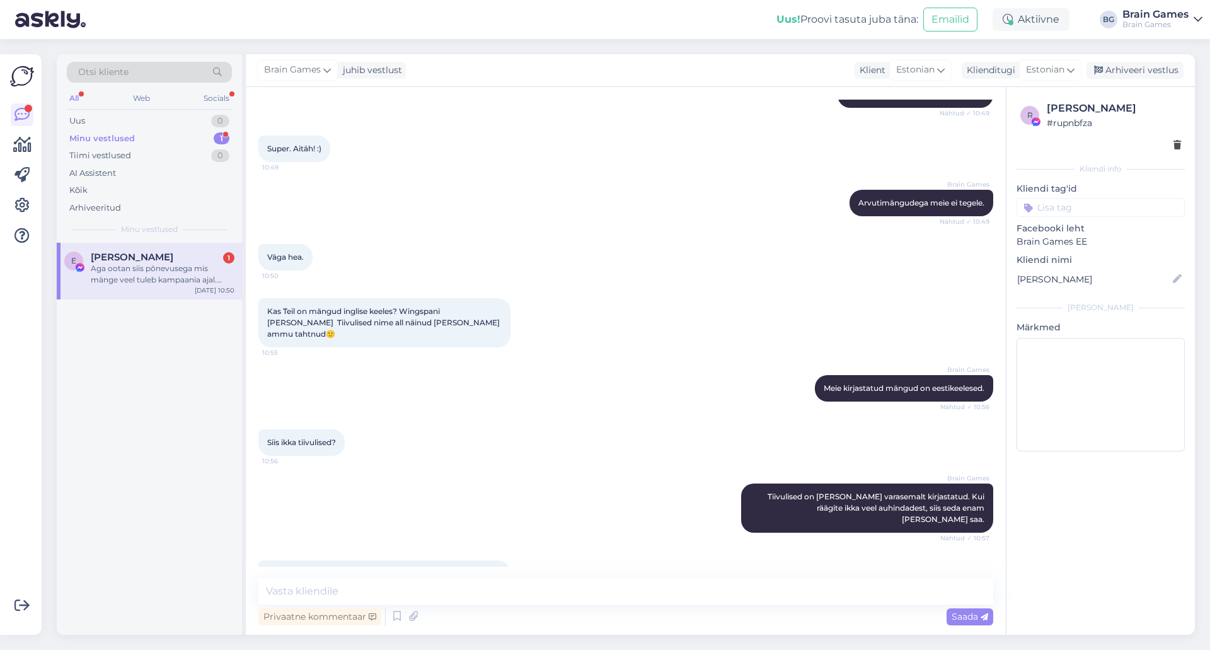
click at [627, 415] on div "Siis ikka tiivulised? 10:56" at bounding box center [625, 442] width 735 height 54
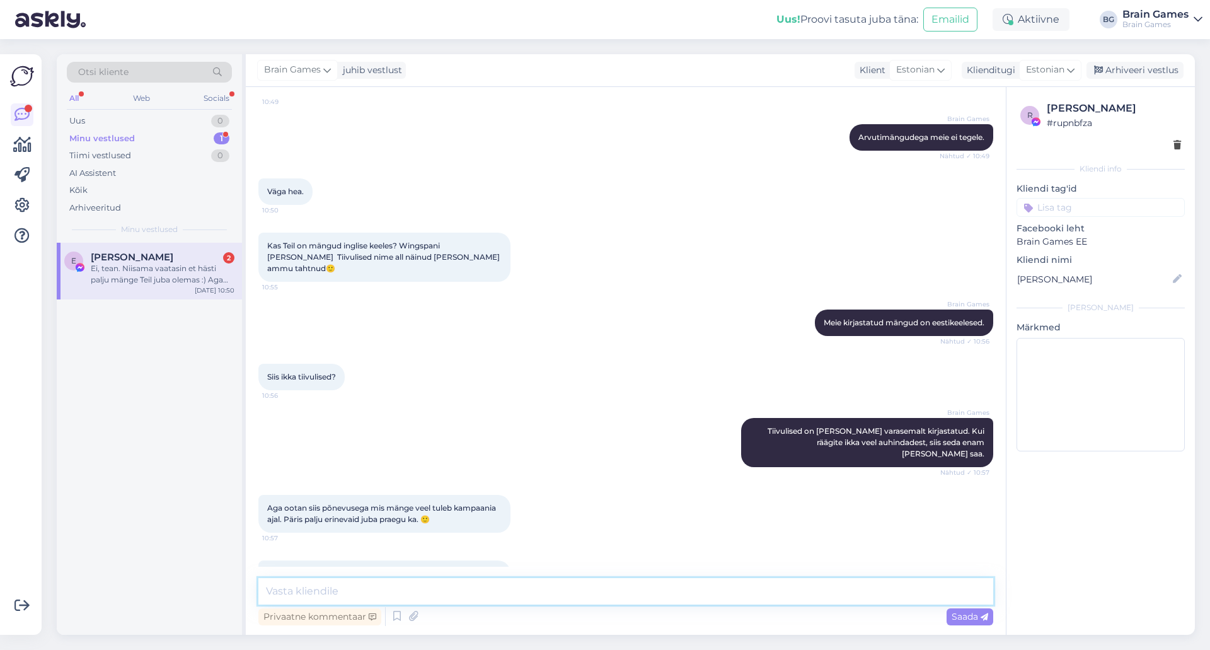
click at [497, 586] on textarea at bounding box center [625, 591] width 735 height 26
type textarea "Head loosiõnne! :)"
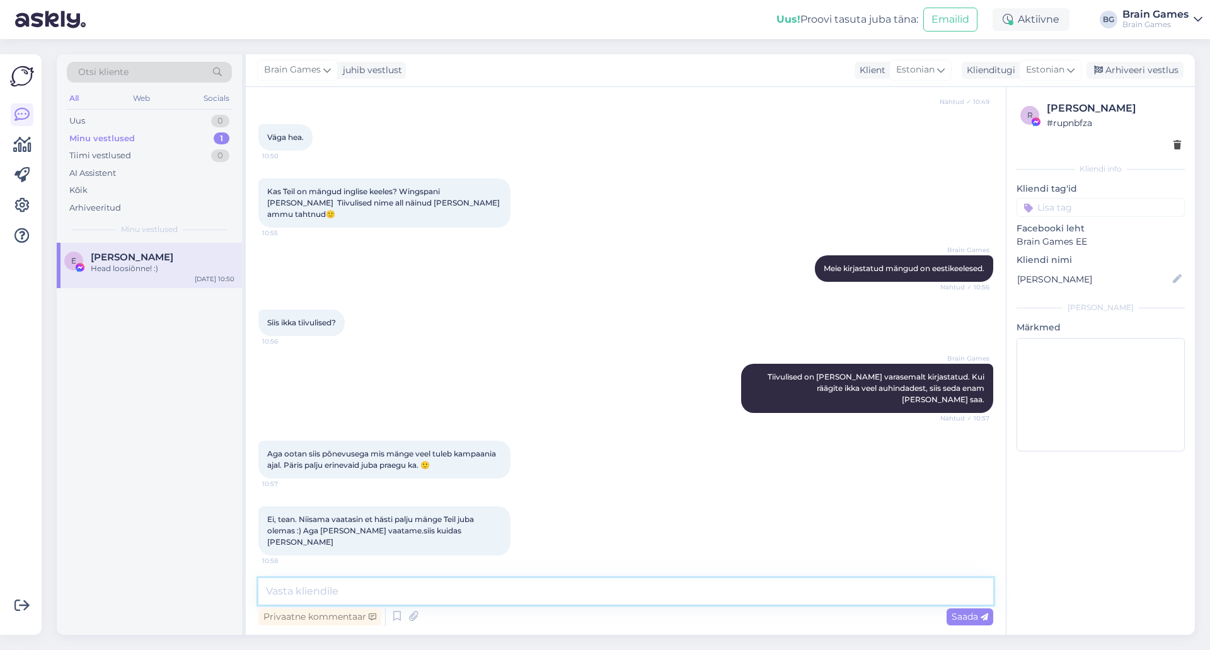
scroll to position [803, 0]
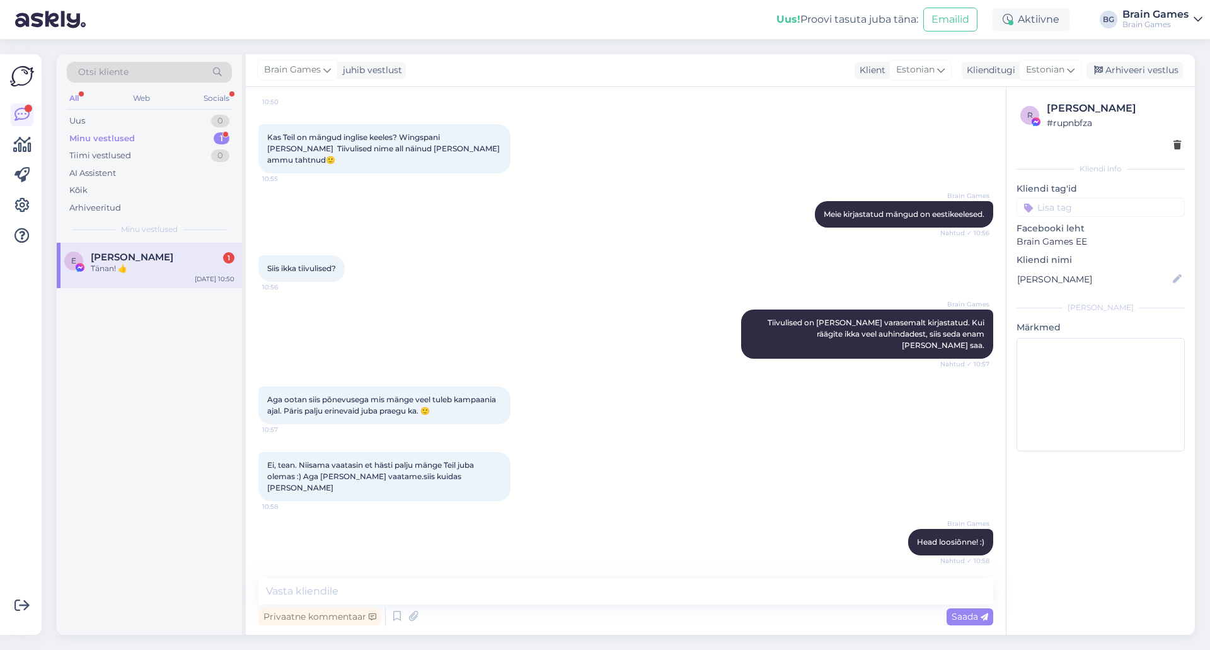
click at [136, 272] on div "Tänan! 👍" at bounding box center [163, 268] width 144 height 11
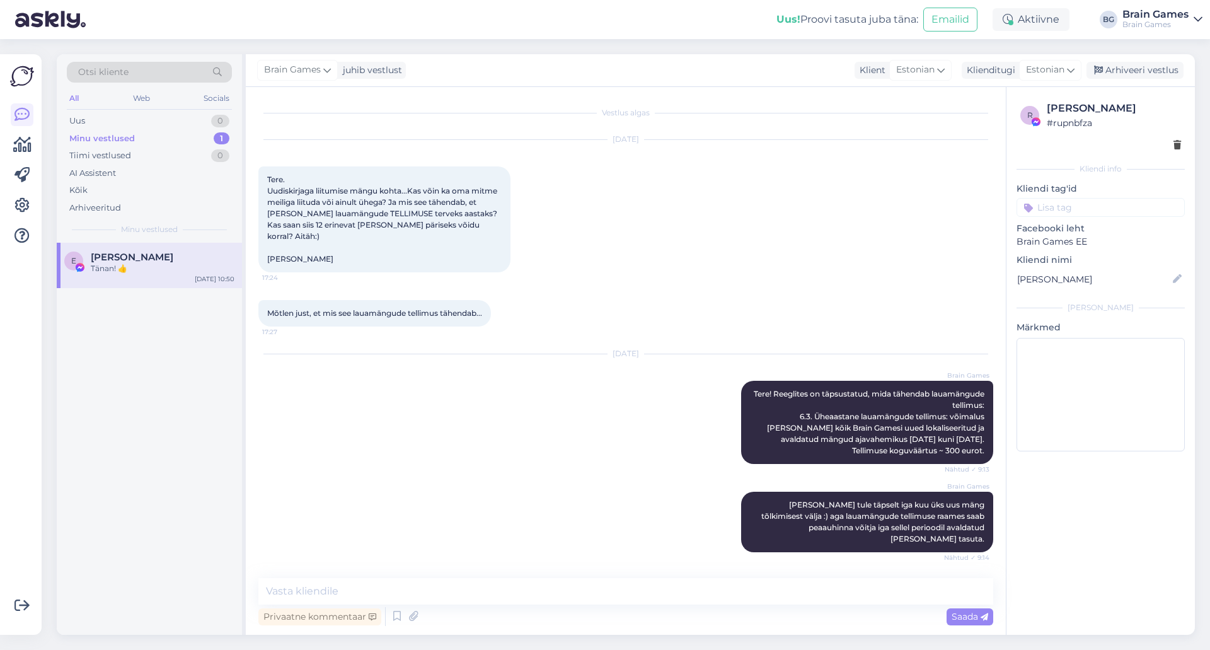
click at [156, 350] on div "E Eva-Maria Virnas Tänan! 👍 Aug 26 10:50" at bounding box center [149, 439] width 185 height 392
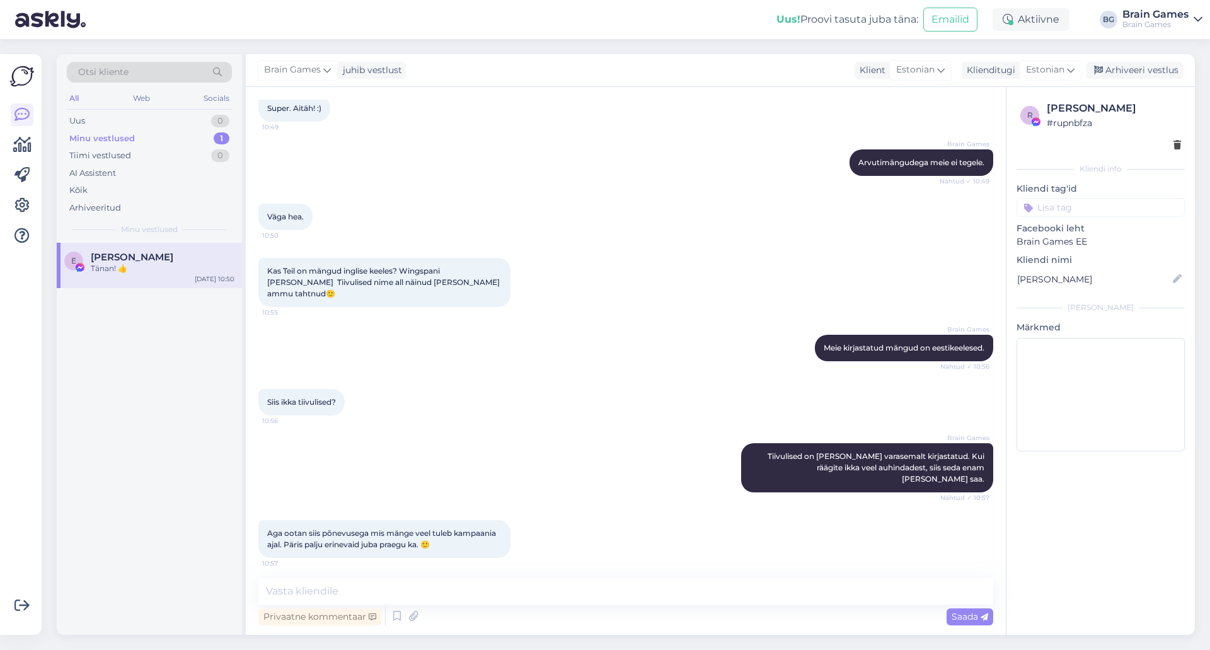
scroll to position [803, 0]
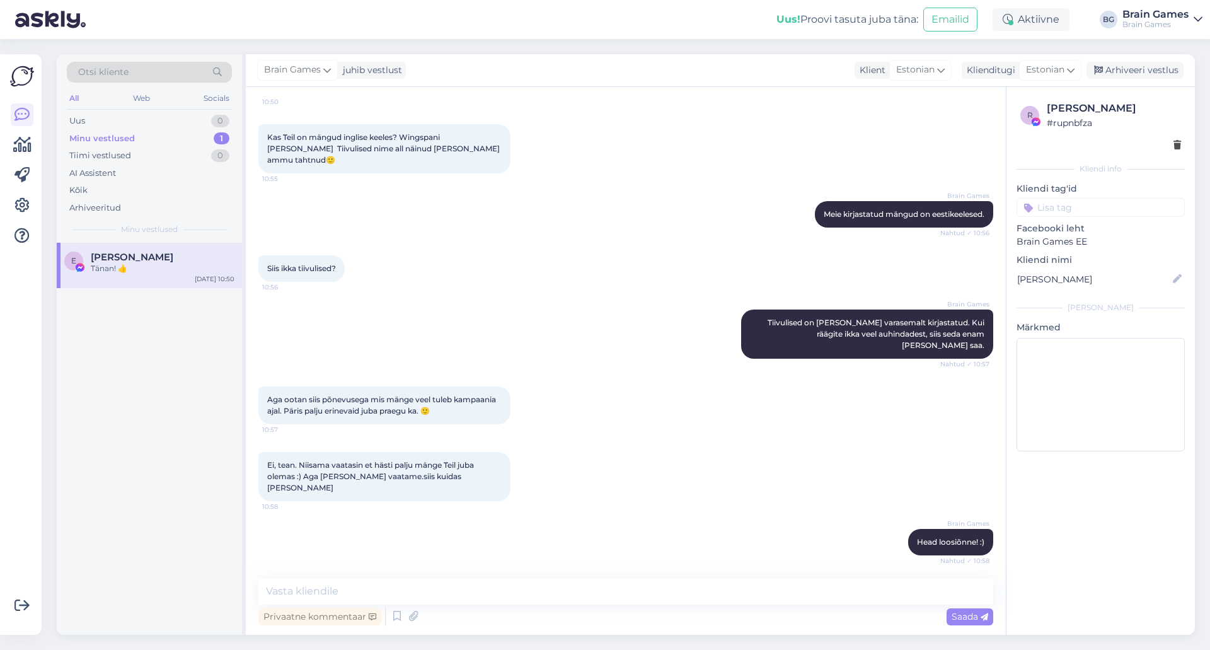
click at [719, 438] on div "Ei, tean. Niisama vaatasin et hästi palju mänge Teil juba olemas :) Aga aitäh j…" at bounding box center [625, 476] width 735 height 77
